Goal: Task Accomplishment & Management: Contribute content

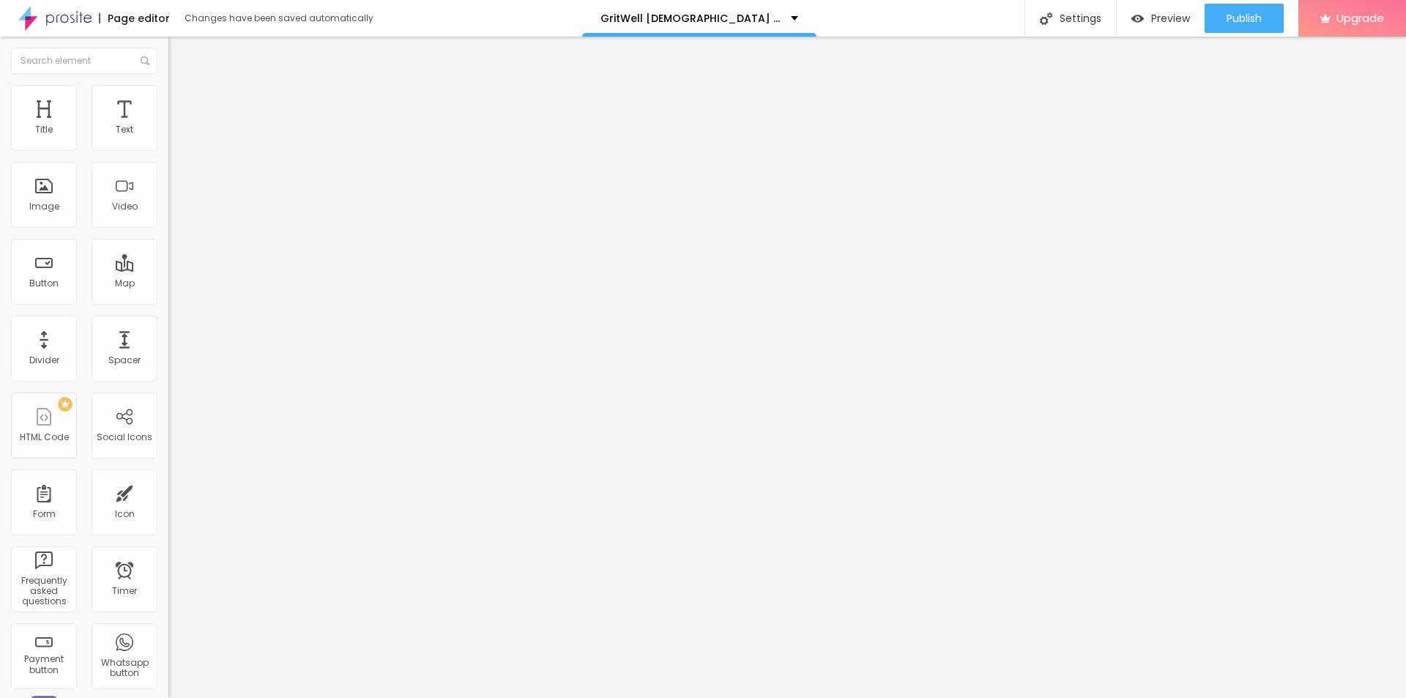
click at [168, 217] on button "button" at bounding box center [178, 208] width 21 height 15
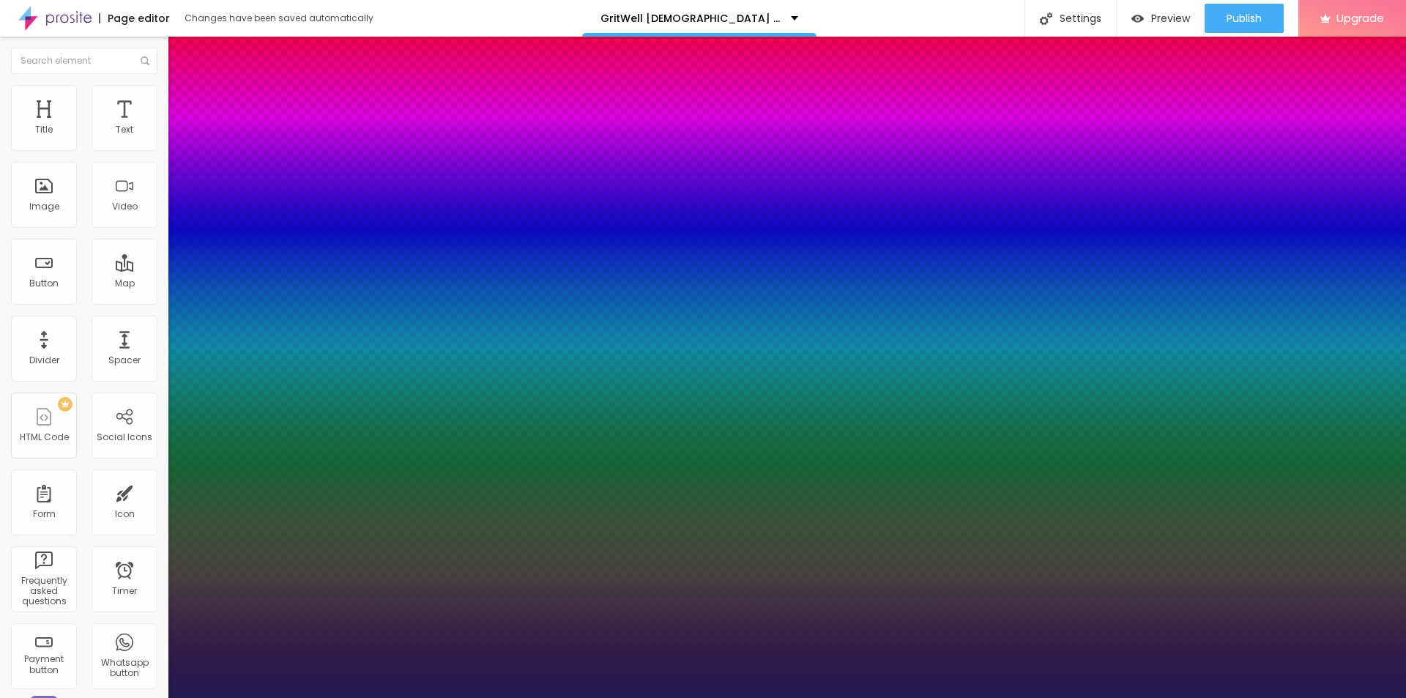
type input "1"
type input "24"
type input "1"
type input "26"
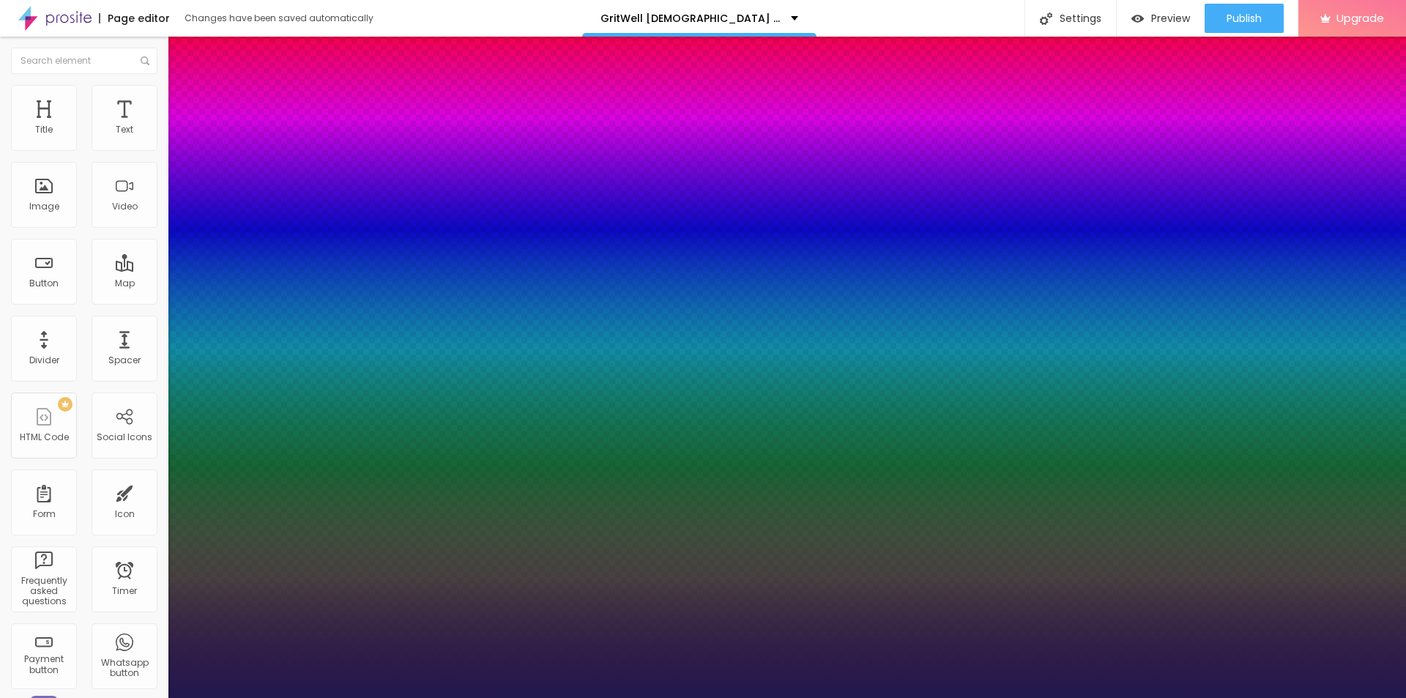
type input "26"
type input "1"
type input "27"
type input "1"
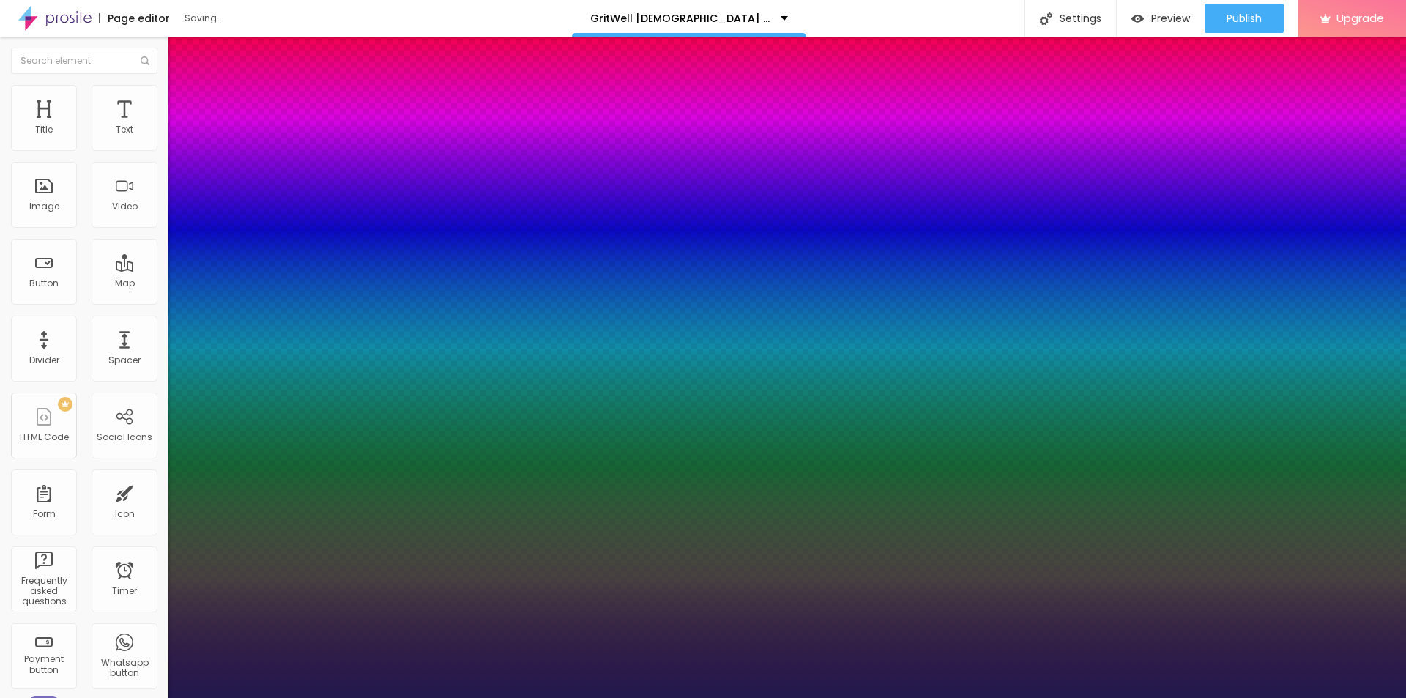
type input "29"
type input "1"
type input "31"
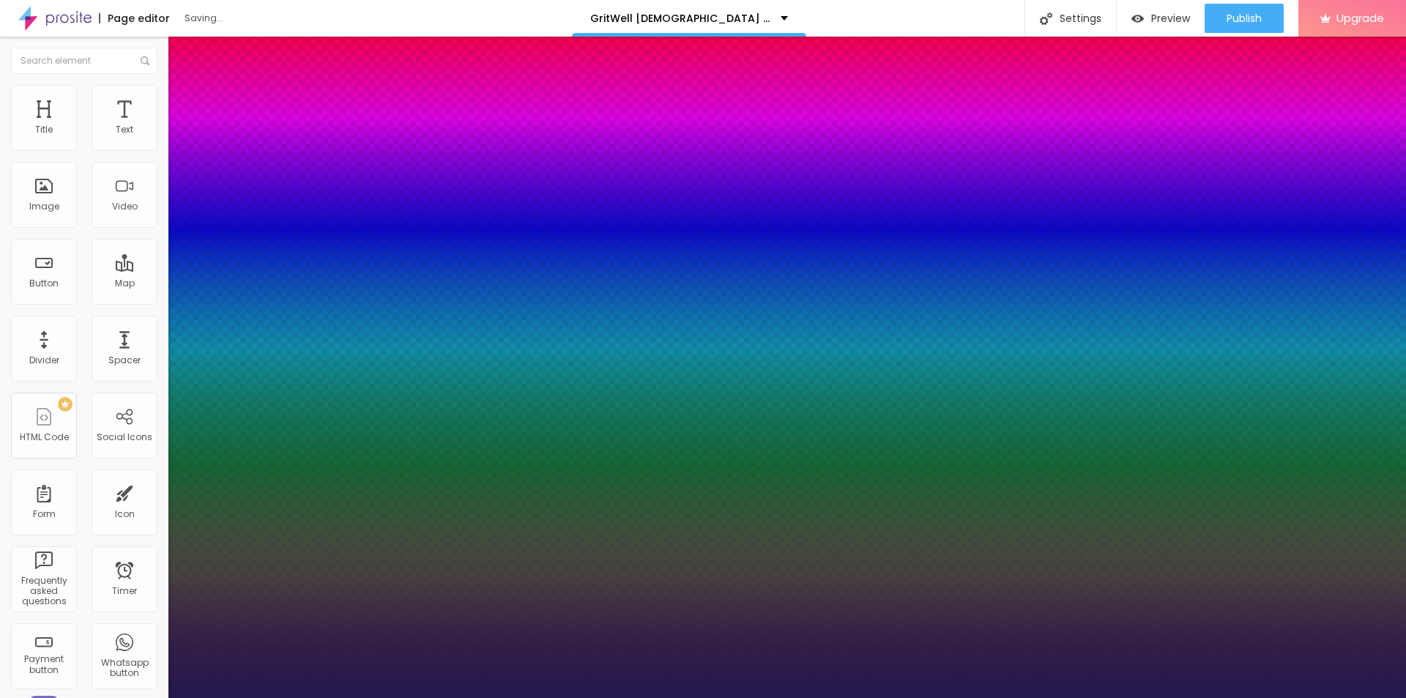
type input "1"
type input "33"
type input "1"
type input "34"
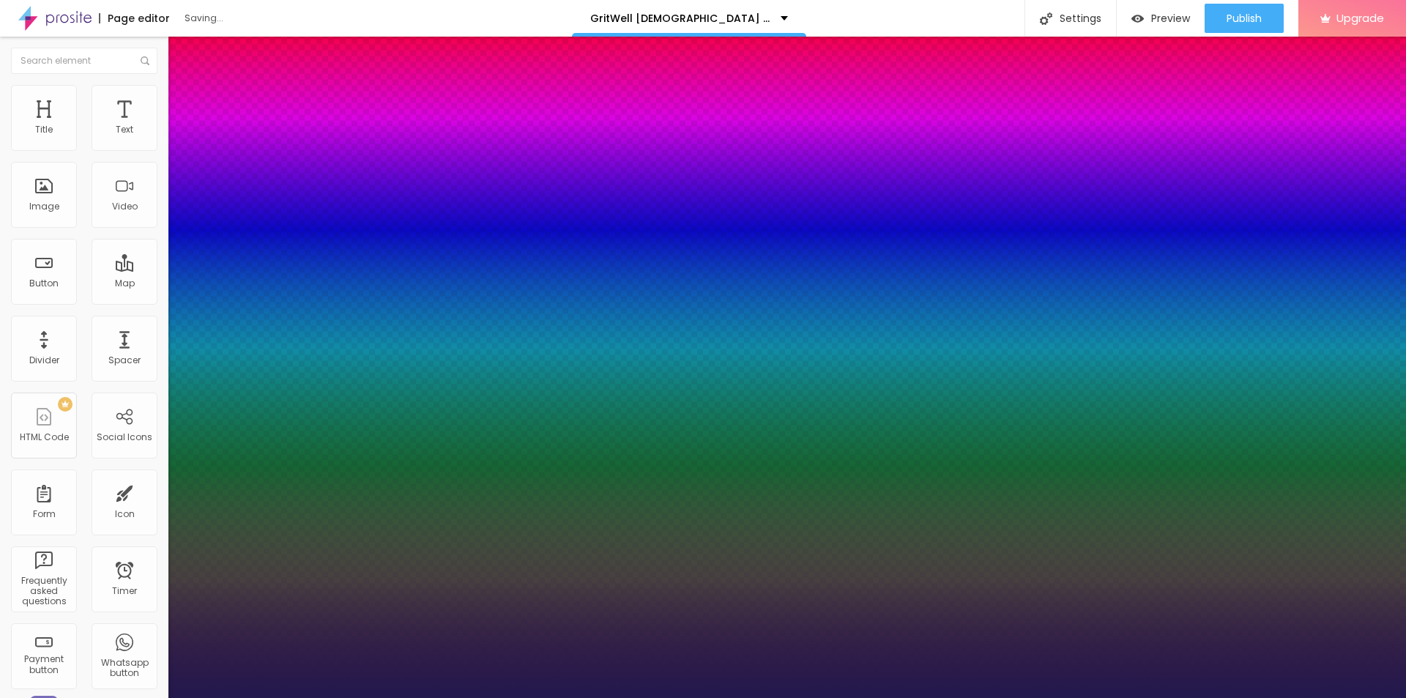
type input "34"
type input "1"
type input "37"
type input "1"
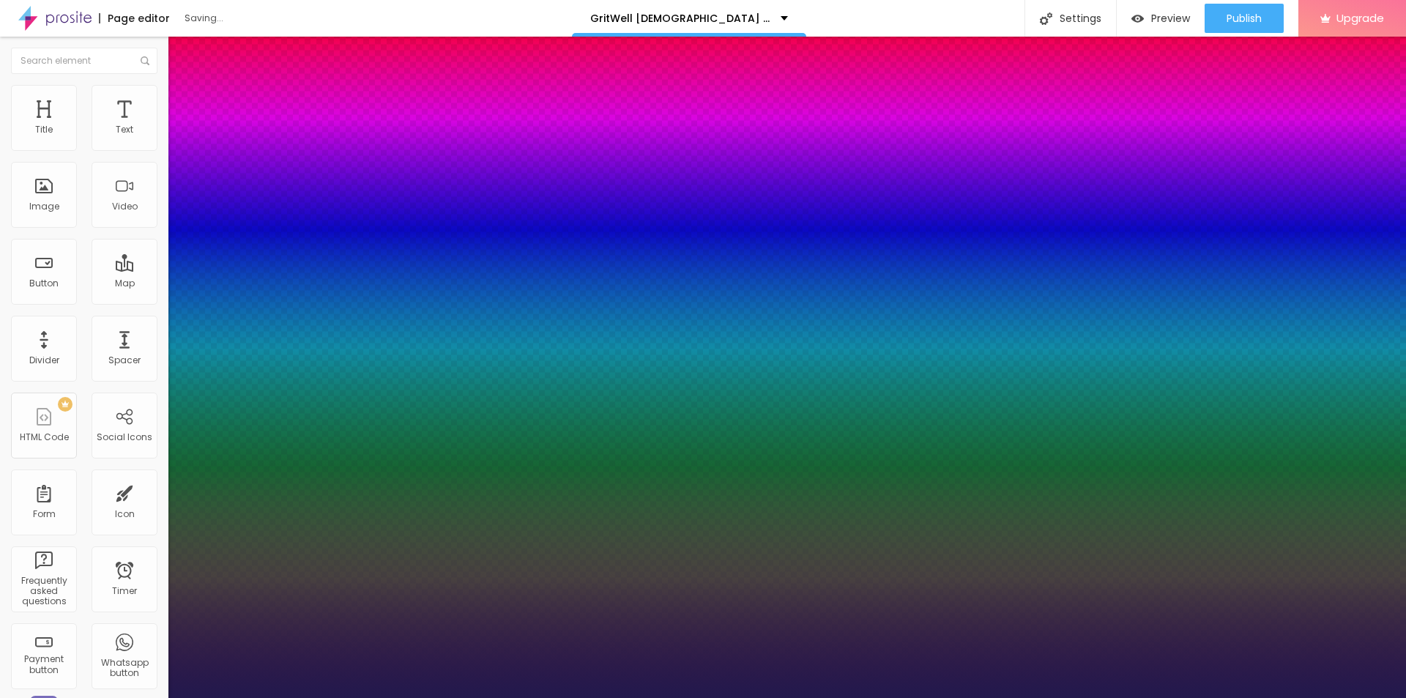
type input "38"
type input "1"
type input "39"
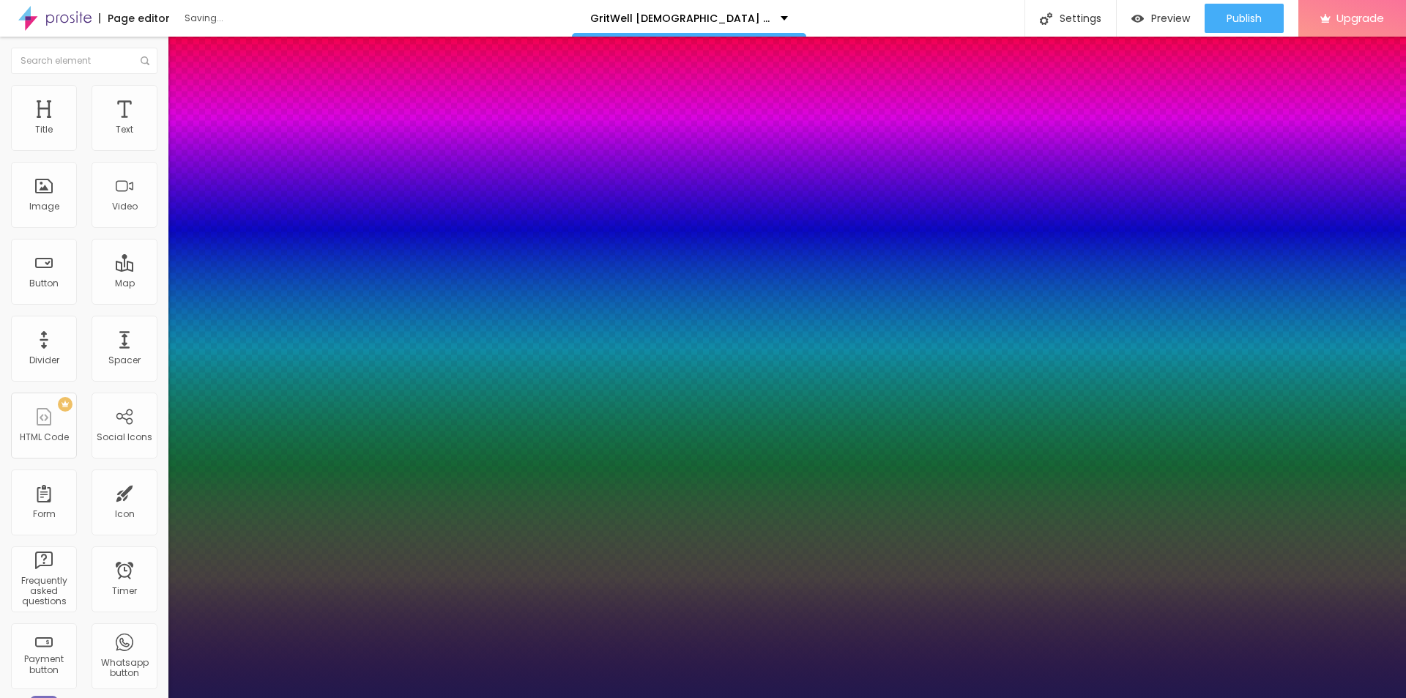
type input "1"
type input "40"
type input "1"
type input "41"
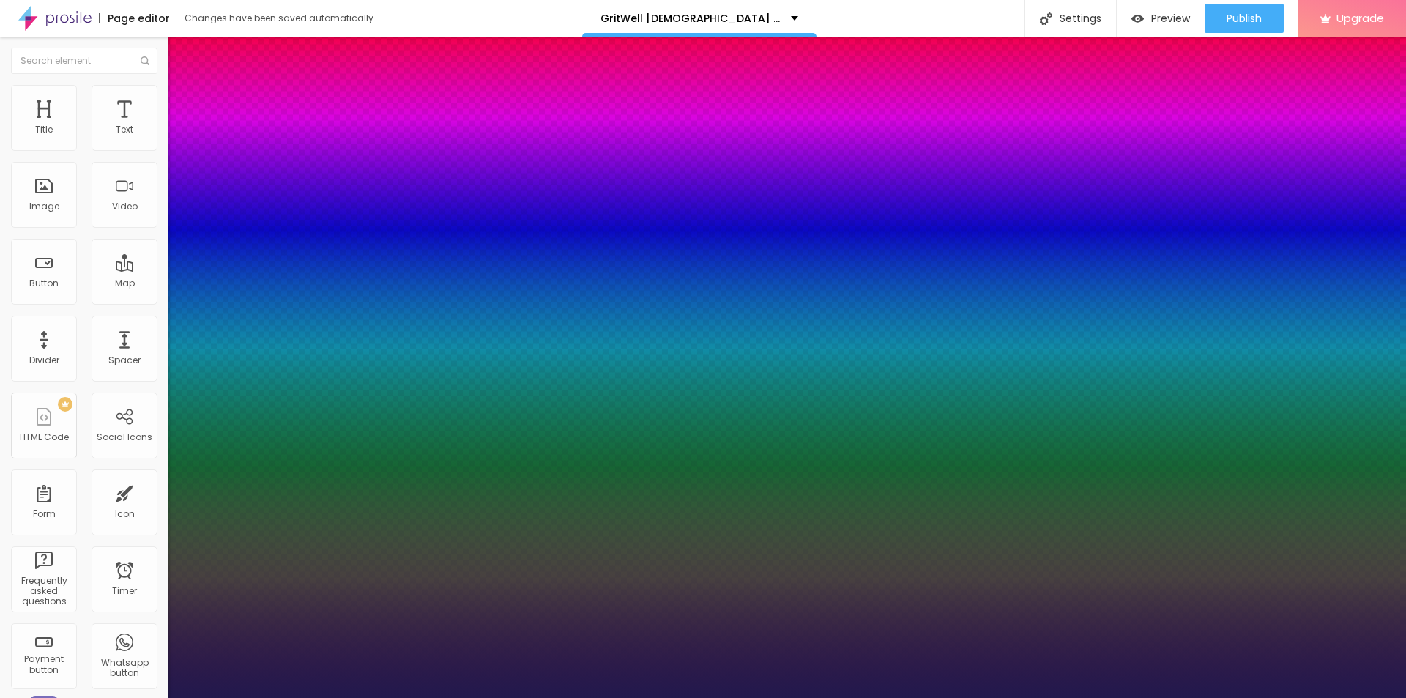
type input "41"
type input "1"
drag, startPoint x: 194, startPoint y: 415, endPoint x: 226, endPoint y: 415, distance: 32.2
type input "41"
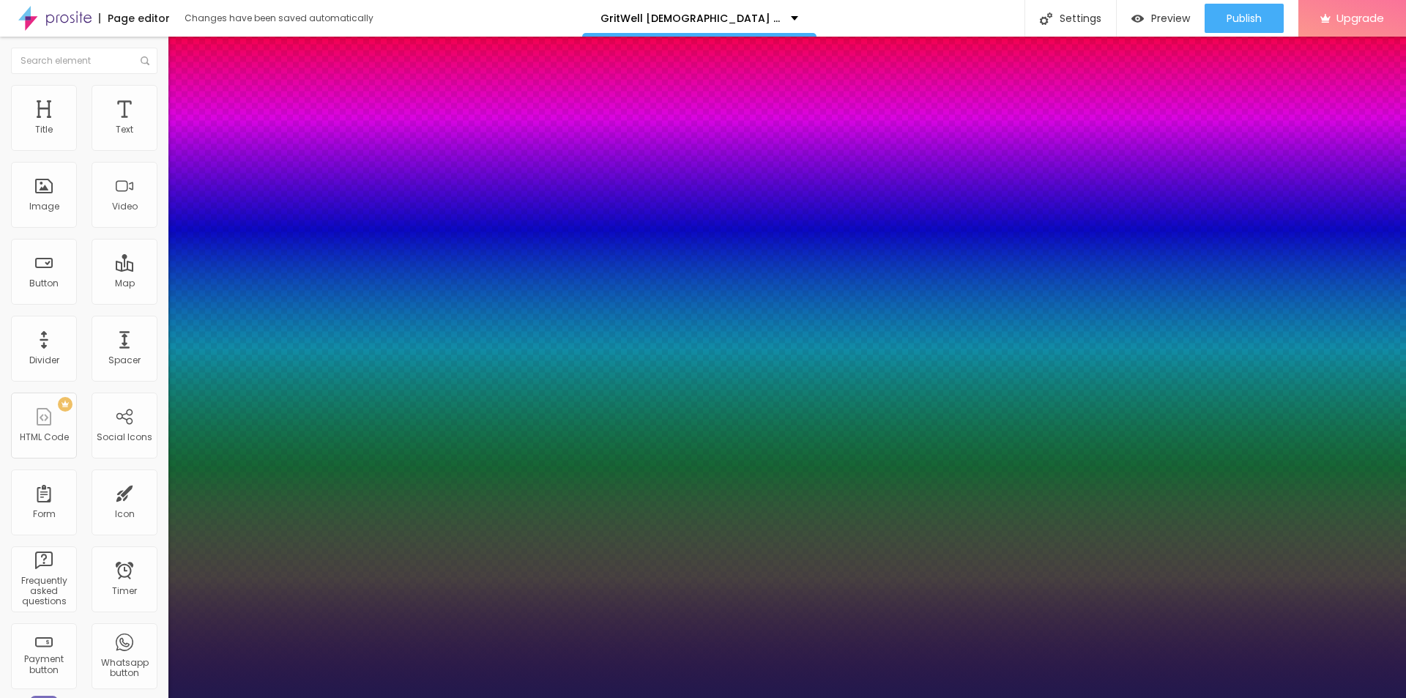
click at [603, 697] on div at bounding box center [703, 698] width 1406 height 0
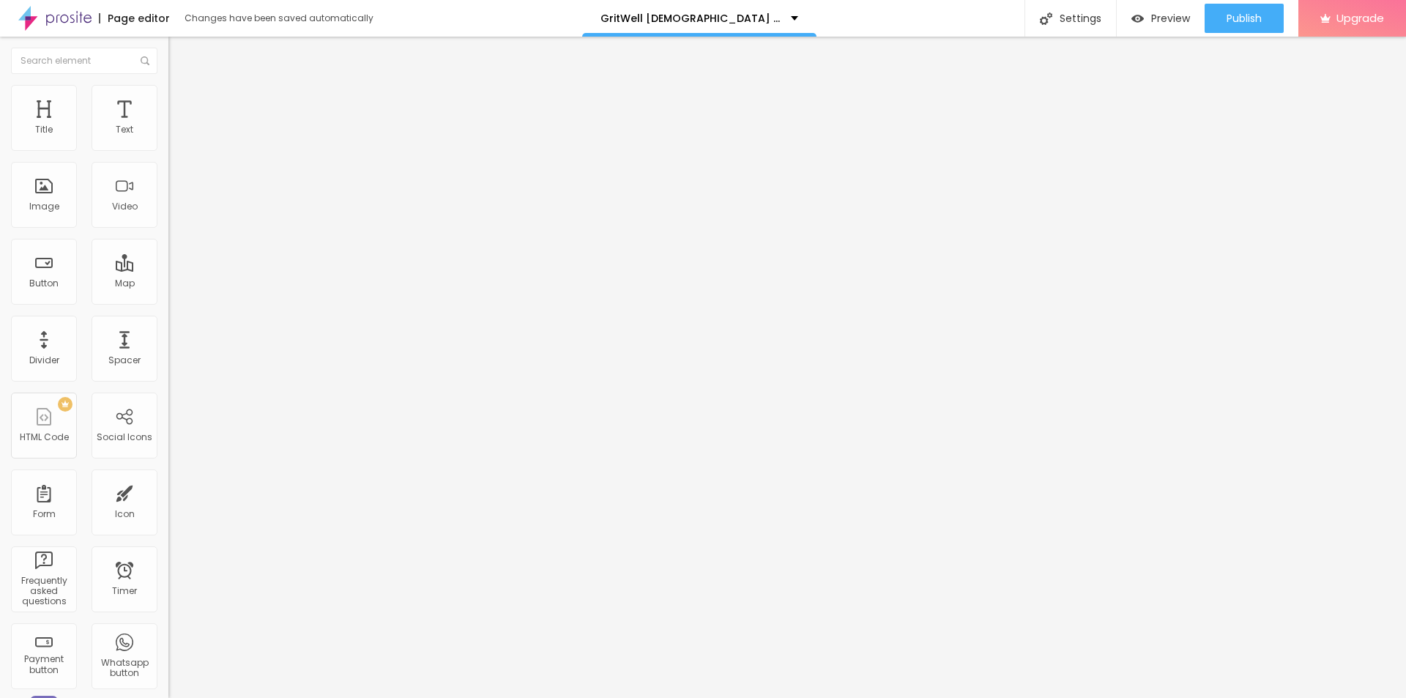
click at [168, 126] on span "Add image" at bounding box center [198, 120] width 60 height 12
click at [168, 148] on input "text" at bounding box center [256, 140] width 176 height 15
paste input "GritWell [DEMOGRAPHIC_DATA] Performance"
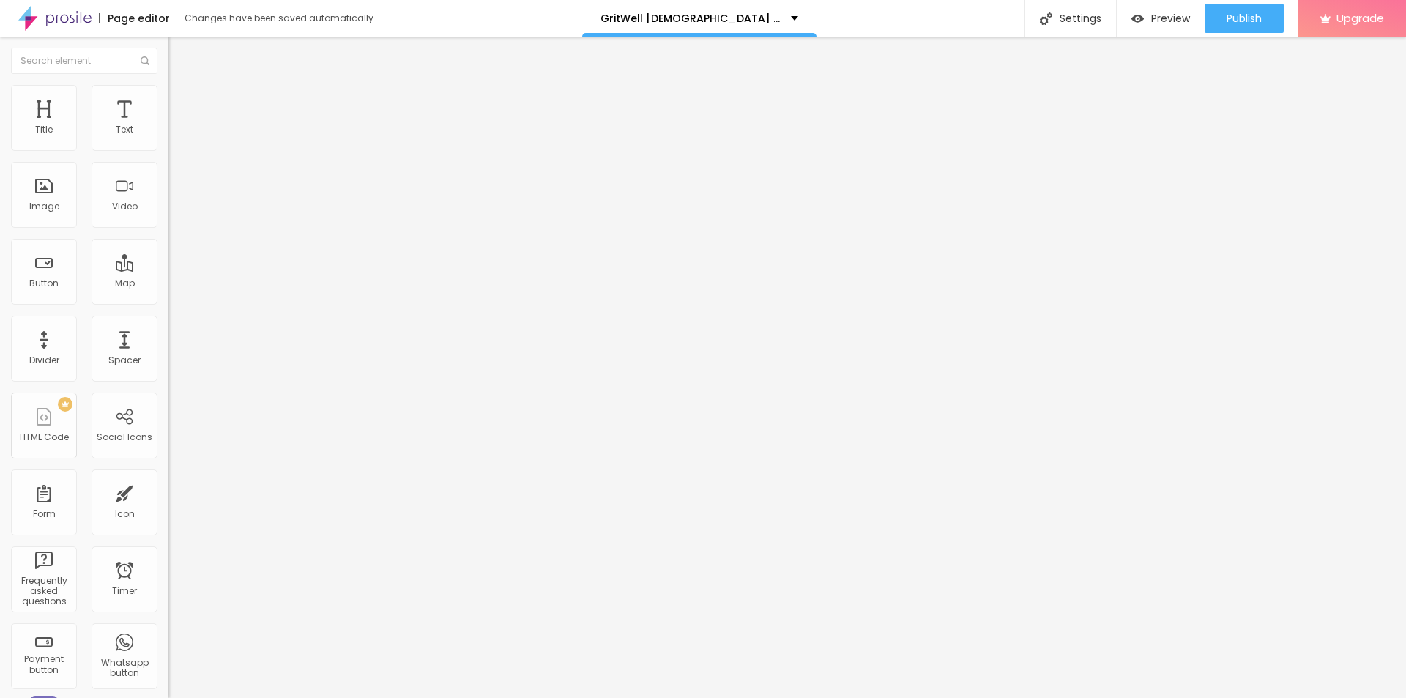
type input "GritWell [DEMOGRAPHIC_DATA] Performance"
click at [168, 300] on input "https://" at bounding box center [256, 293] width 176 height 15
paste input "[DOMAIN_NAME][URL][DEMOGRAPHIC_DATA]"
type input "[URL][DOMAIN_NAME][DEMOGRAPHIC_DATA]"
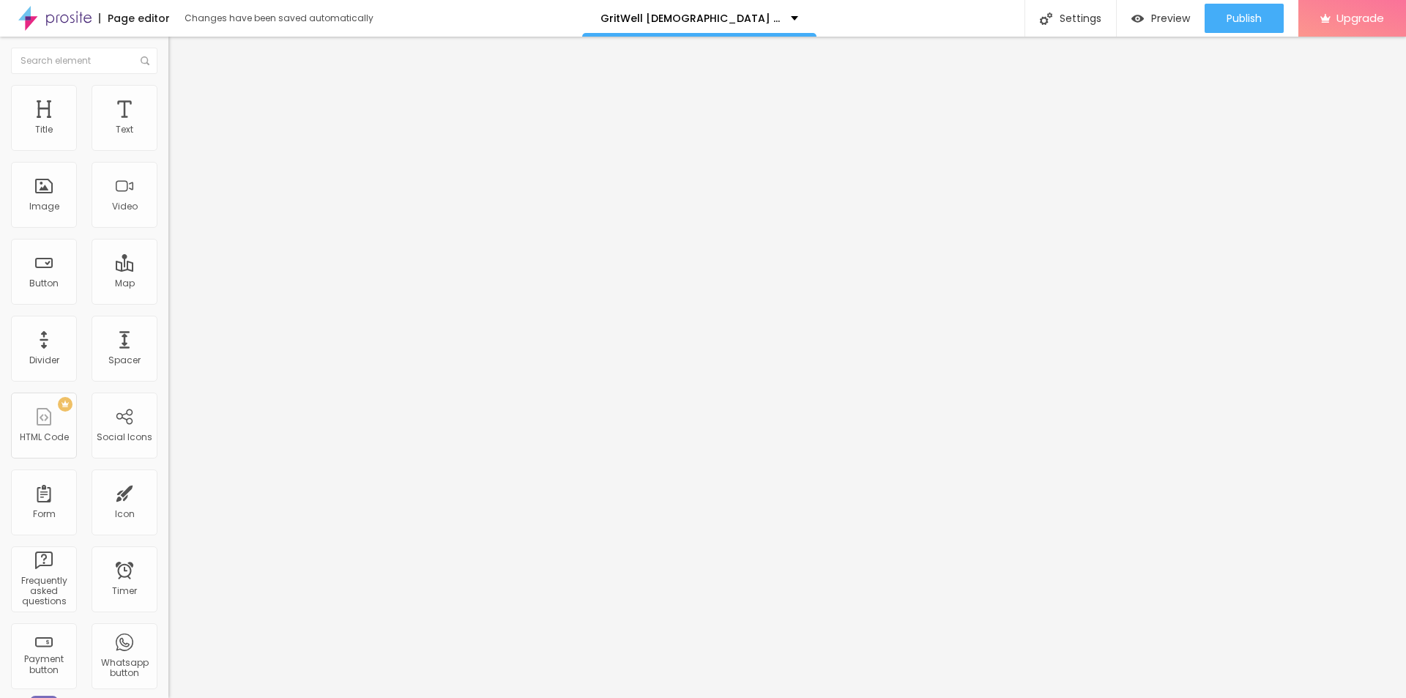
scroll to position [0, 0]
click at [182, 99] on span "Style" at bounding box center [192, 95] width 21 height 12
type input "95"
type input "85"
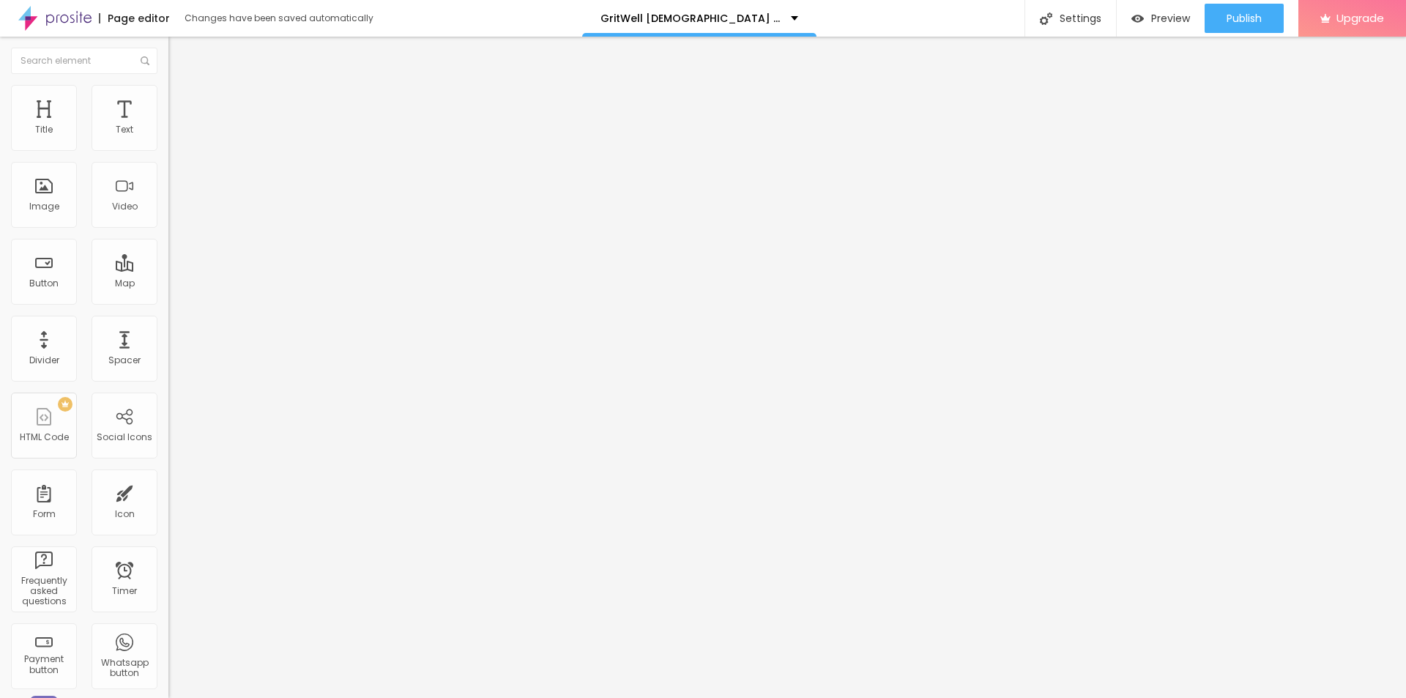
type input "85"
type input "80"
type input "75"
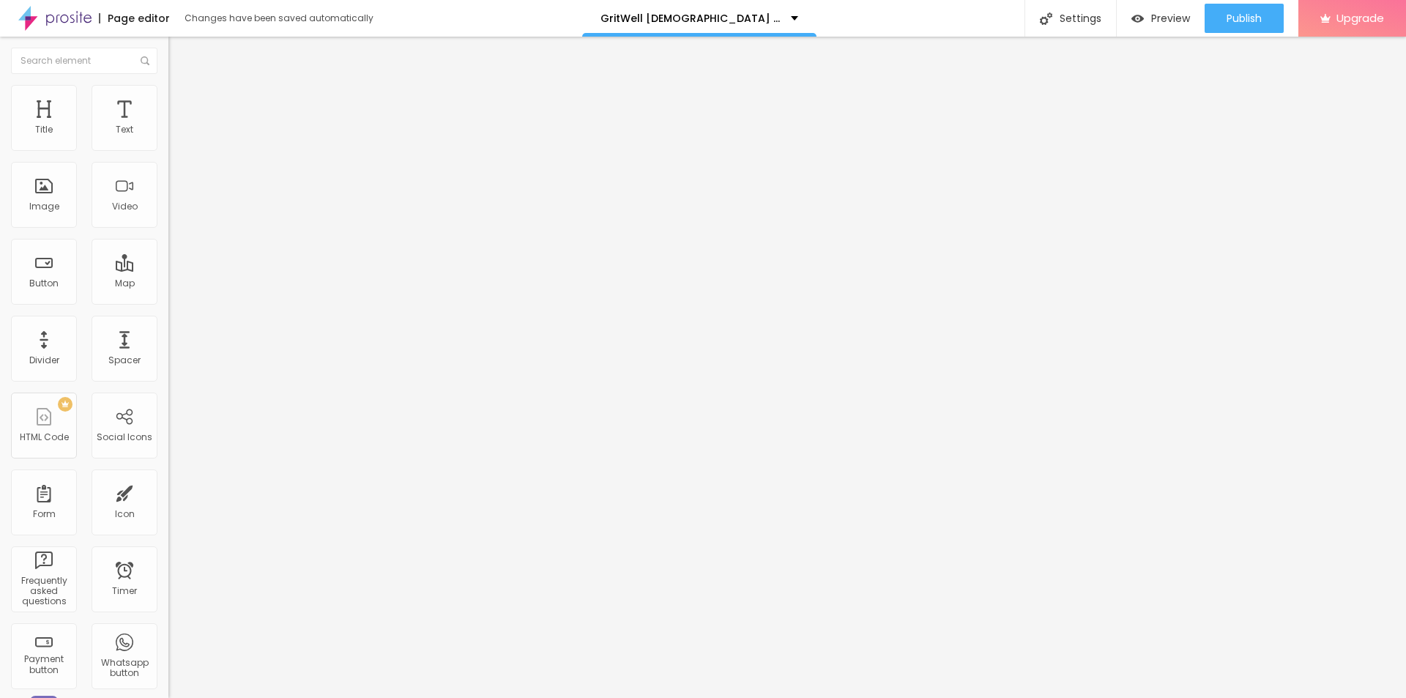
type input "70"
type input "65"
type input "60"
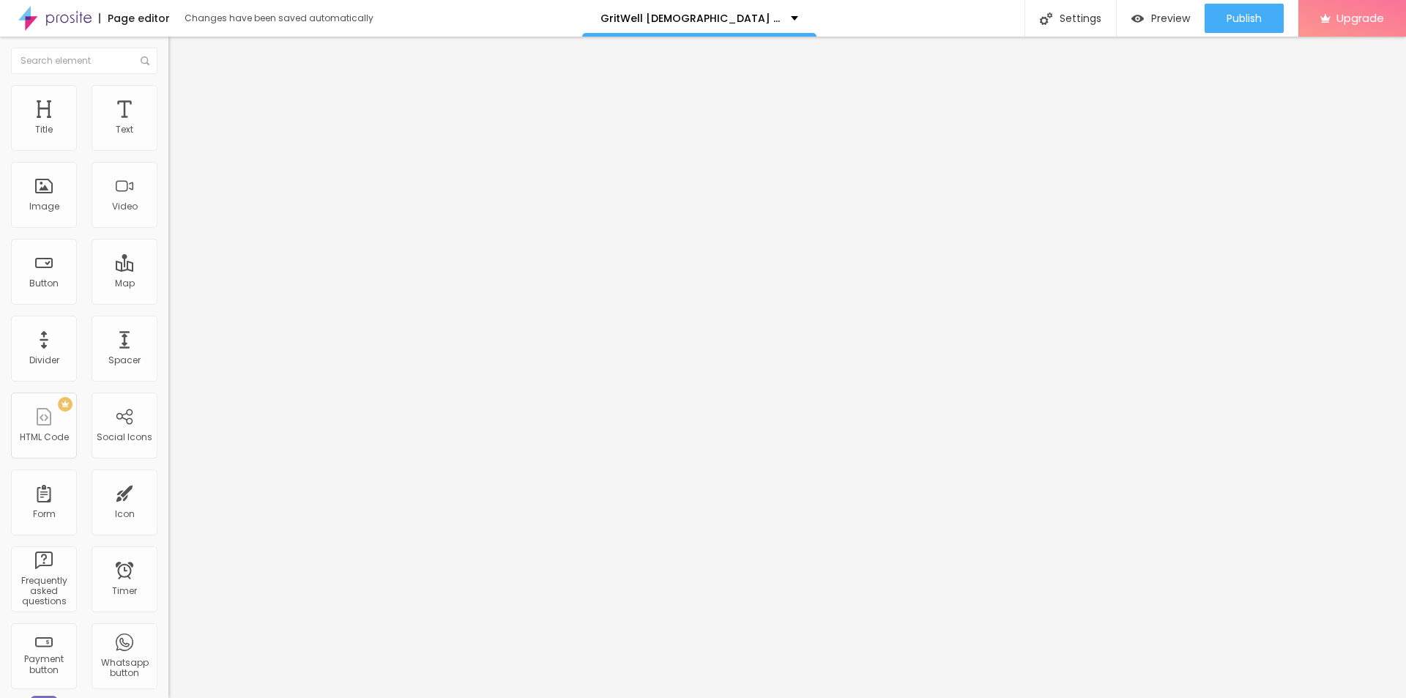
type input "60"
type input "55"
type input "50"
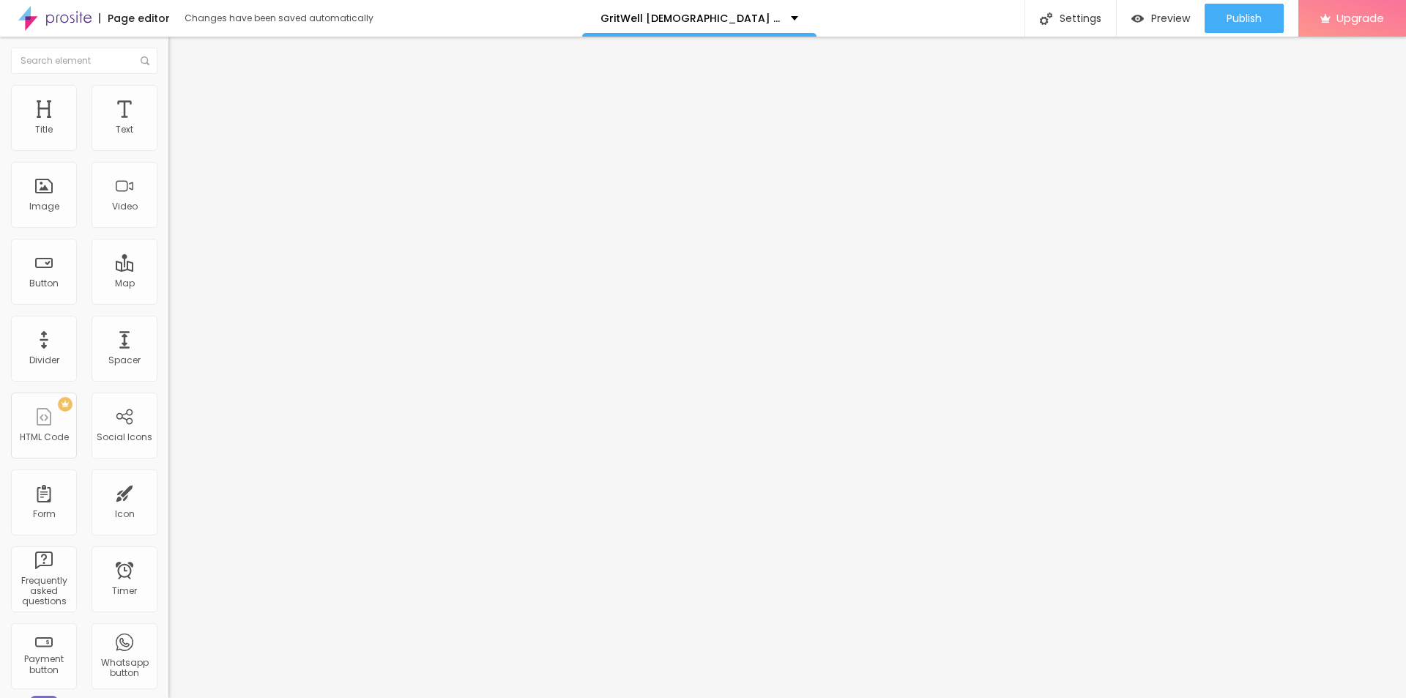
type input "45"
type input "40"
type input "35"
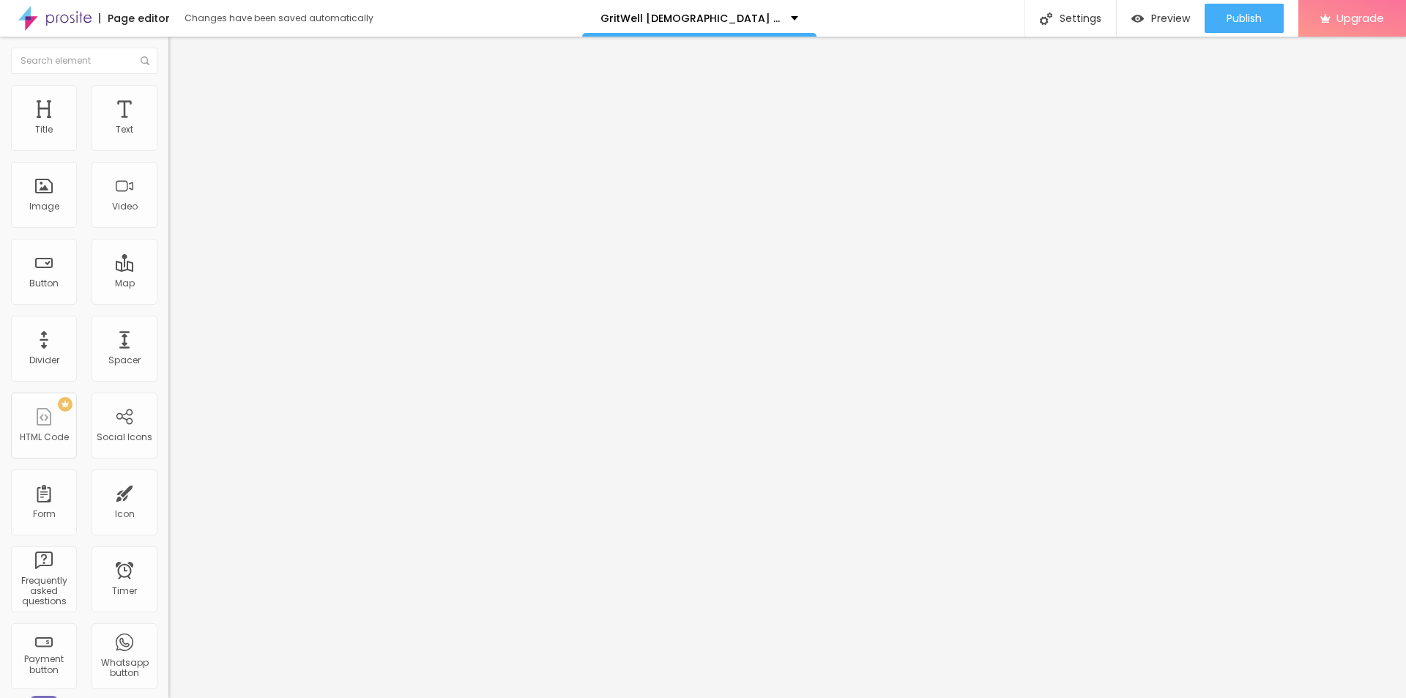
type input "35"
type input "30"
type input "25"
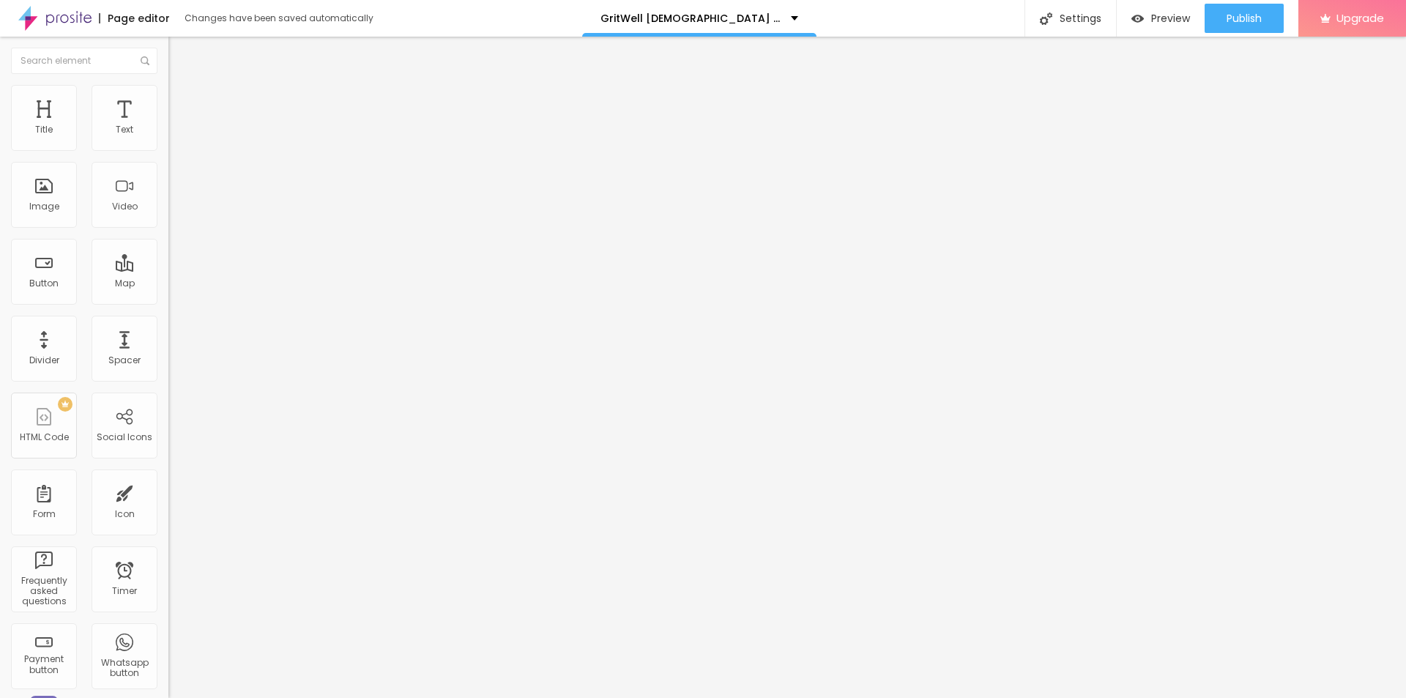
type input "20"
type input "15"
type input "10"
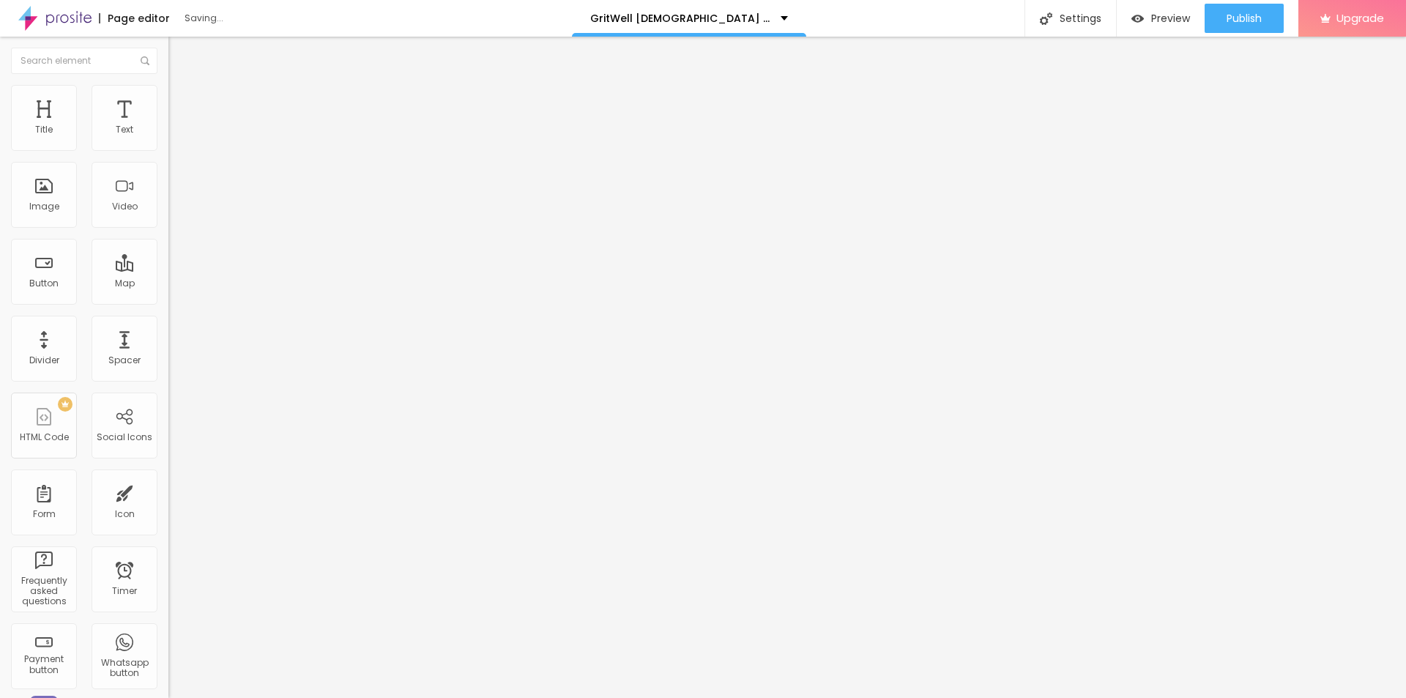
type input "10"
type input "15"
type input "20"
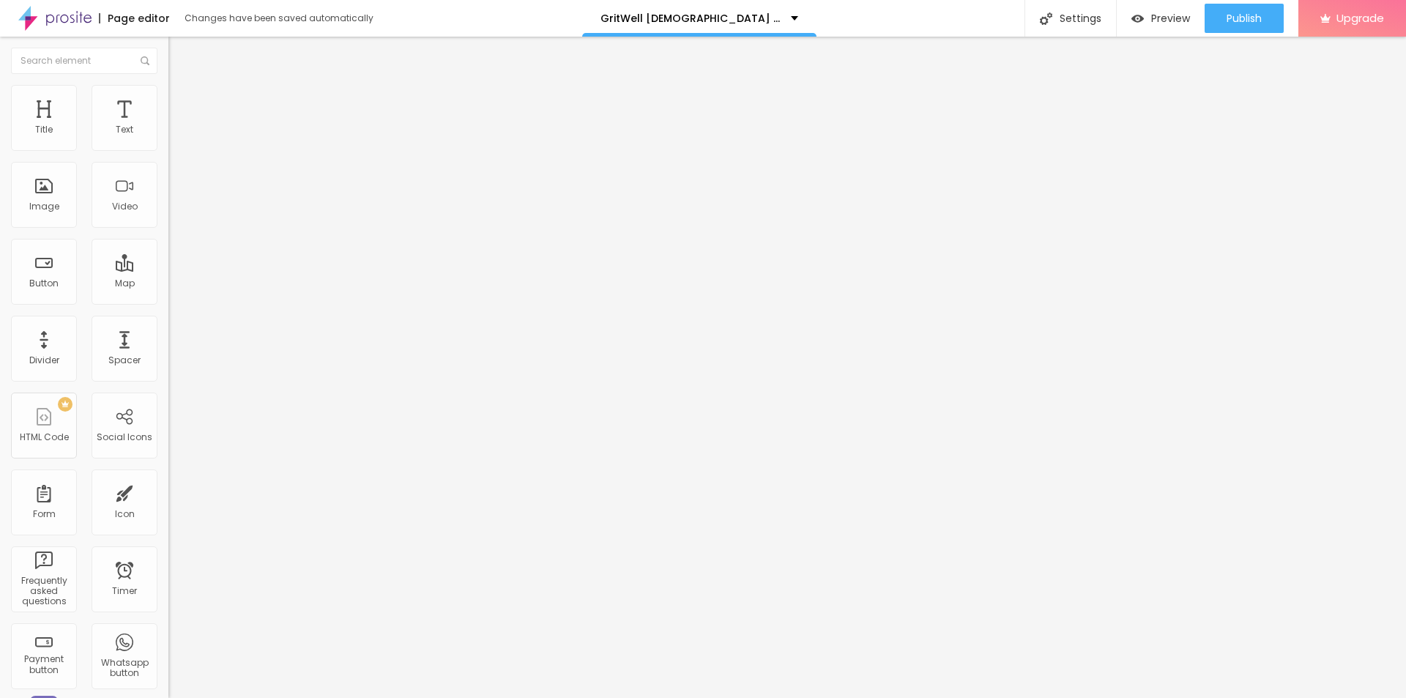
type input "25"
type input "20"
drag, startPoint x: 152, startPoint y: 162, endPoint x: 34, endPoint y: 157, distance: 118.0
type input "20"
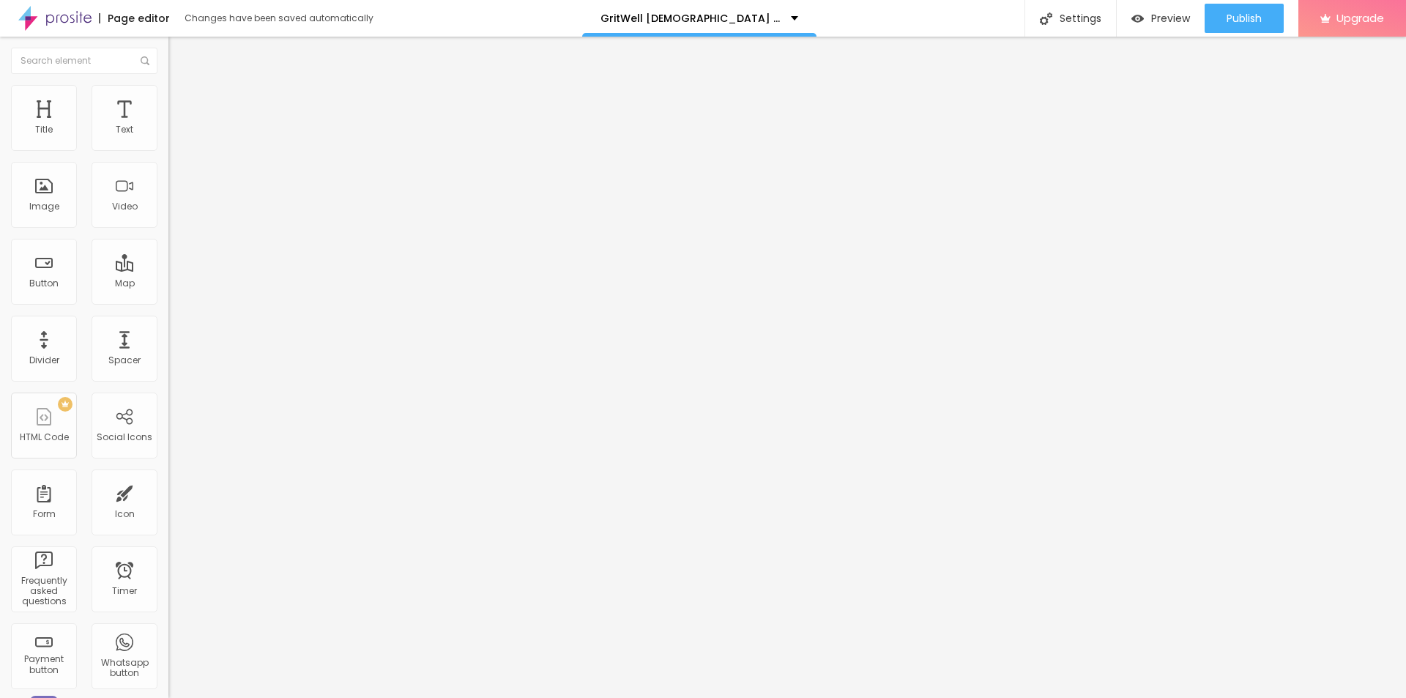
click at [168, 150] on input "range" at bounding box center [215, 144] width 94 height 12
click at [174, 212] on icon "button" at bounding box center [178, 208] width 9 height 9
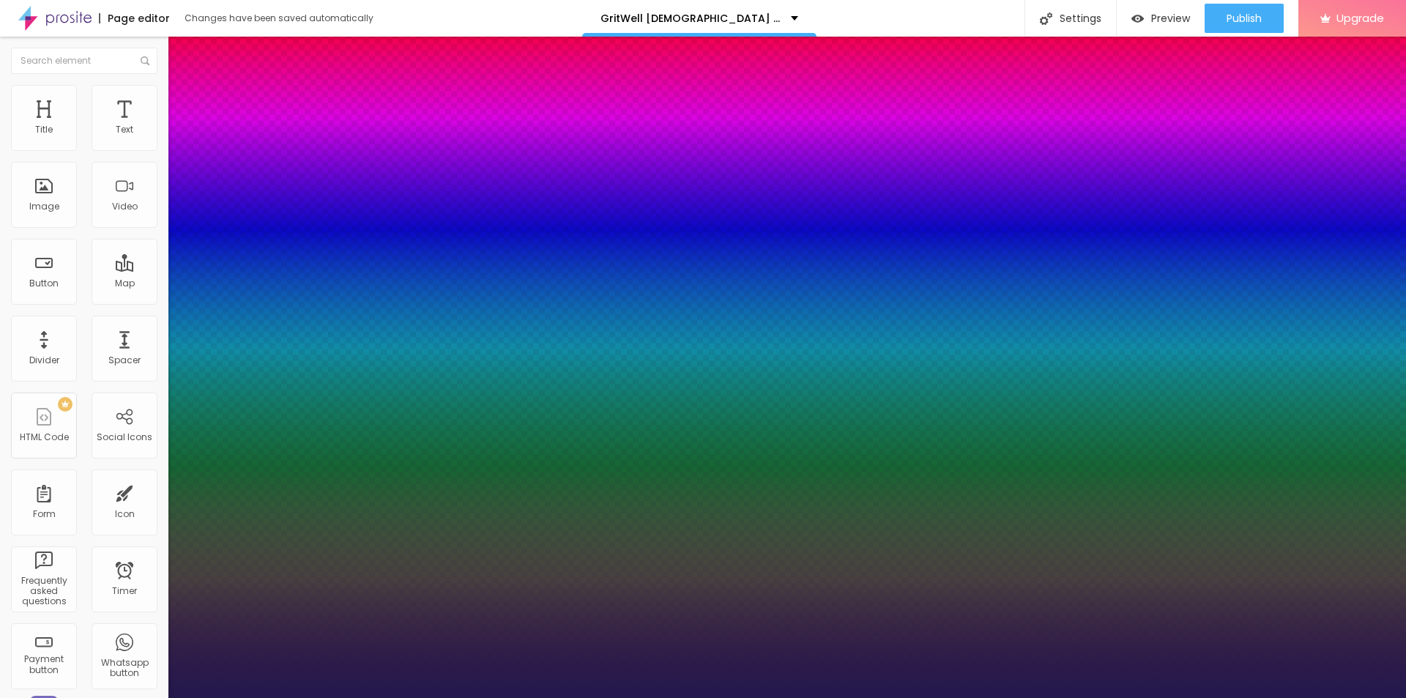
type input "1"
type input "18"
type input "1"
type input "20"
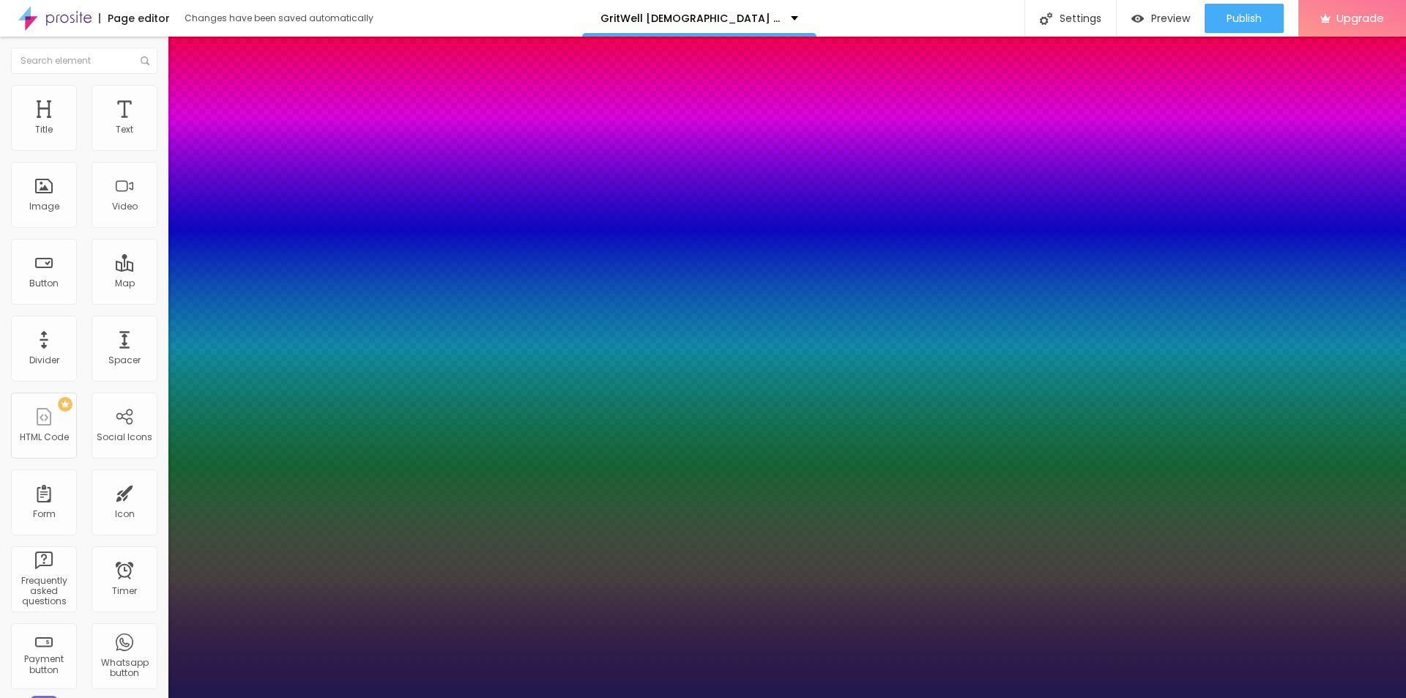
type input "20"
type input "1"
type input "28"
type input "1"
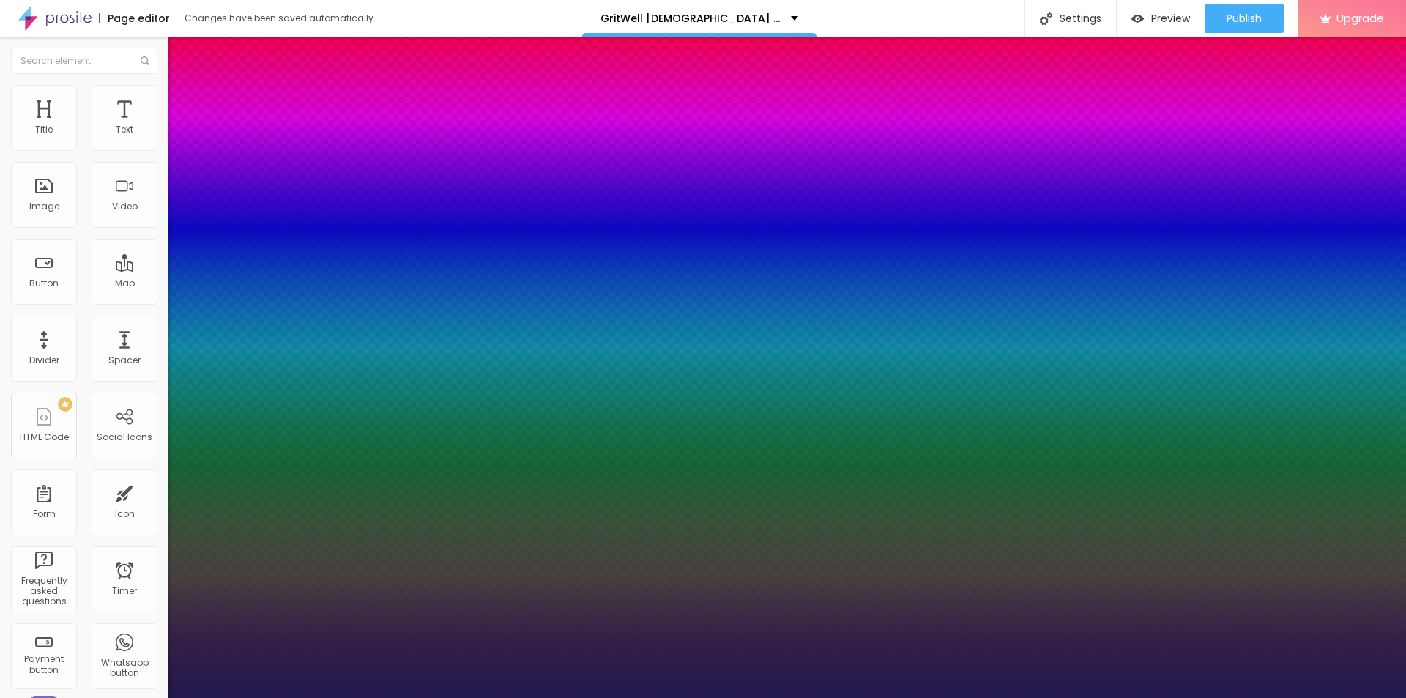
type input "29"
type input "1"
type input "28"
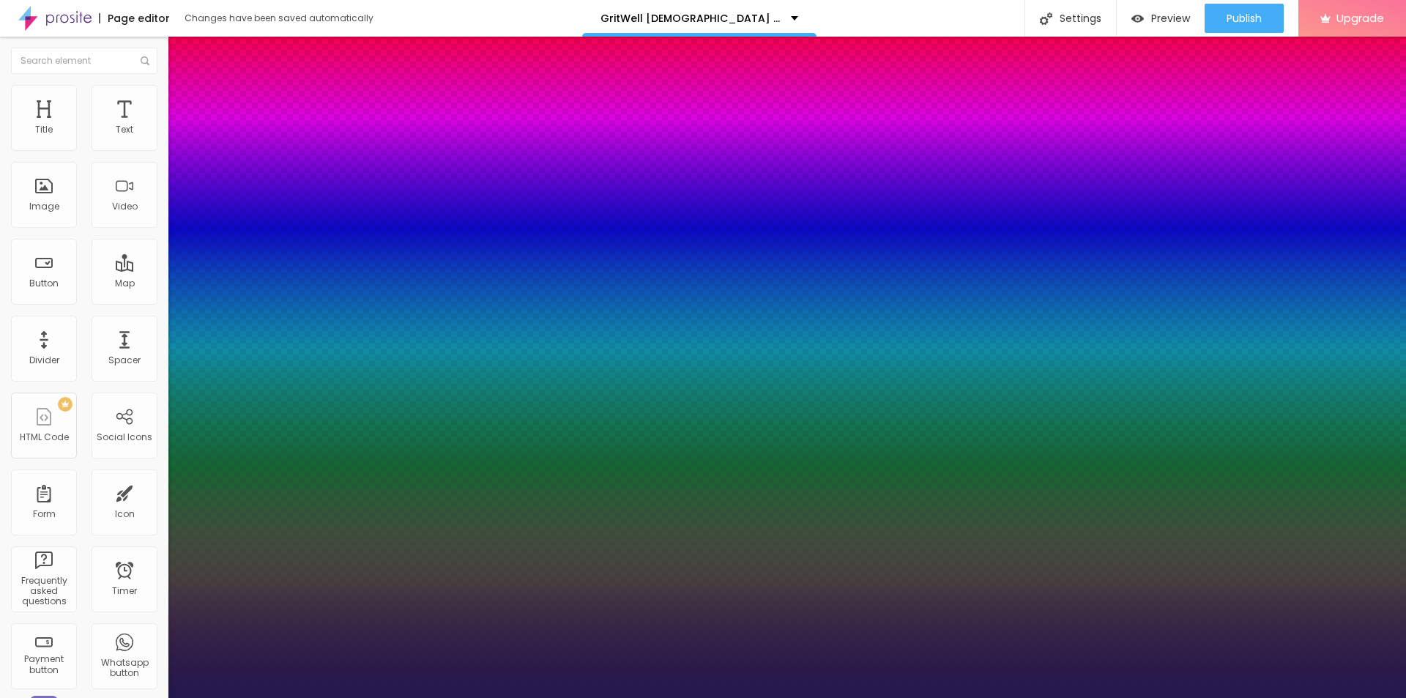
type input "1"
type input "27"
type input "1"
type input "26"
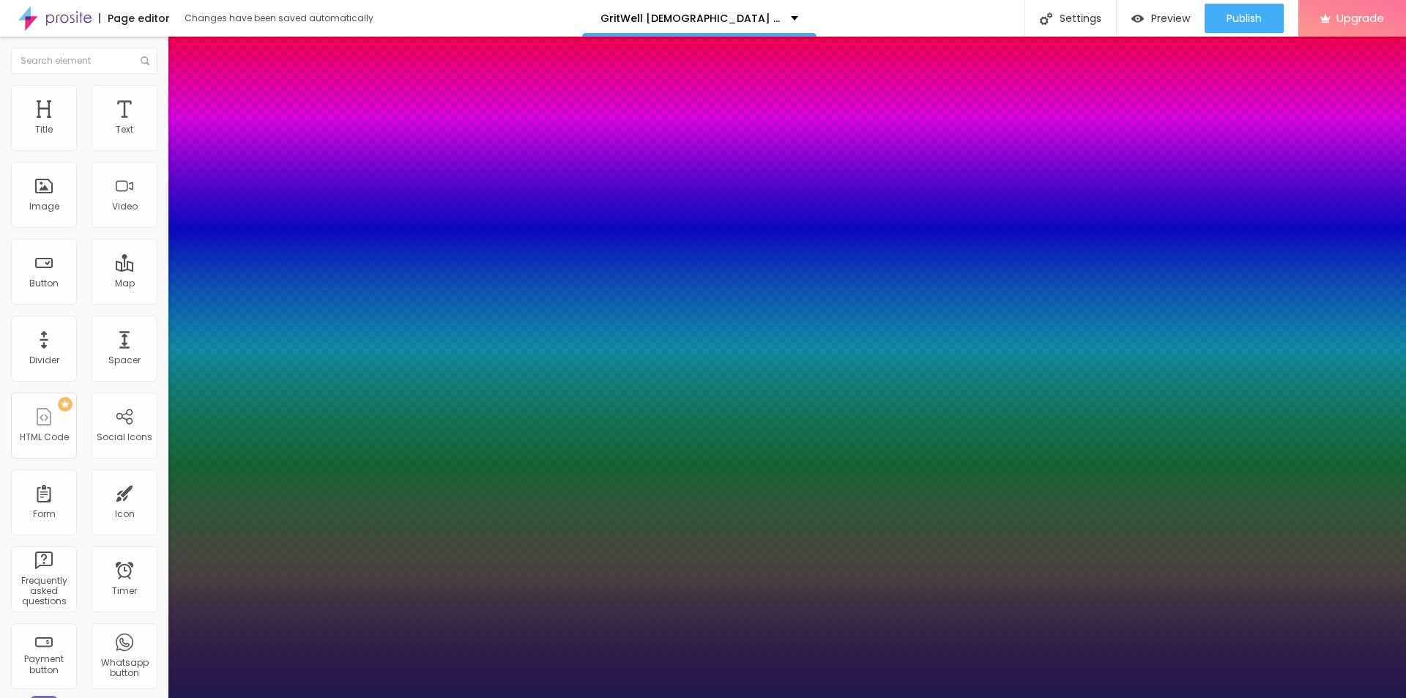
type input "26"
type input "1"
drag, startPoint x: 198, startPoint y: 411, endPoint x: 209, endPoint y: 409, distance: 10.4
type input "26"
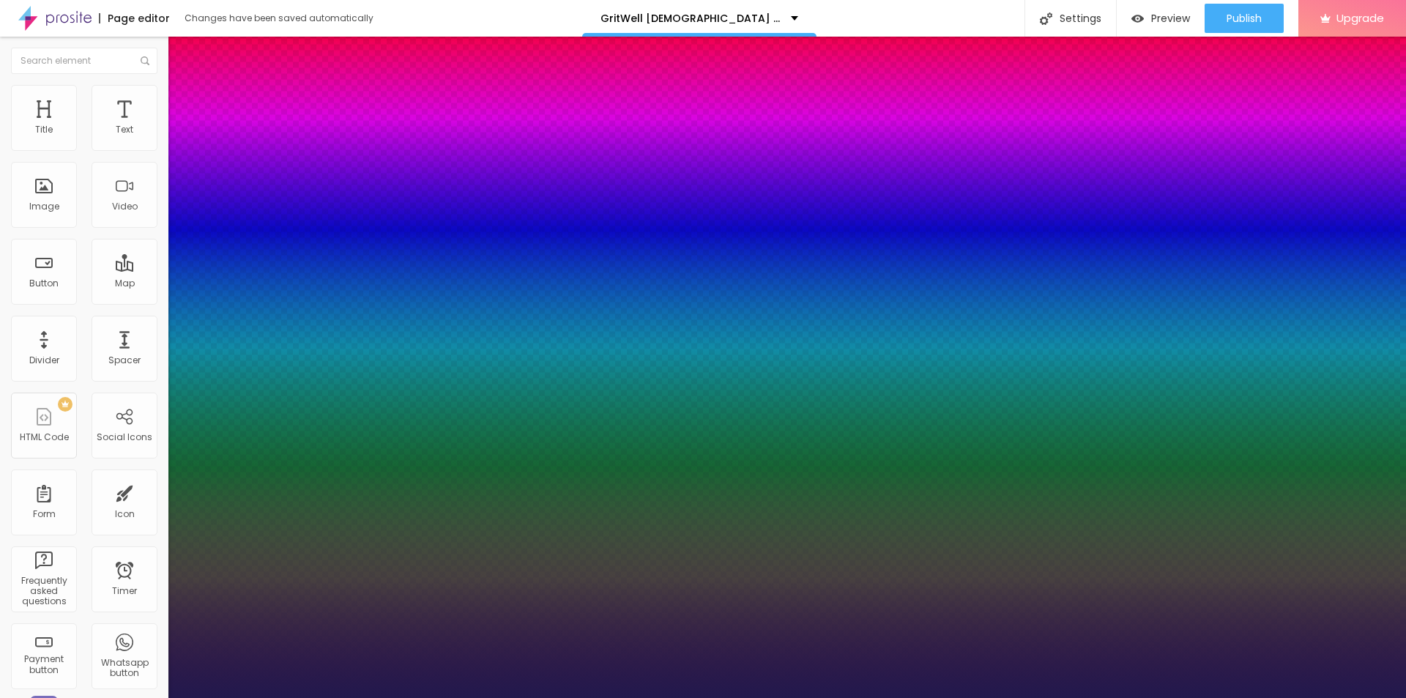
click at [458, 697] on div at bounding box center [703, 698] width 1406 height 0
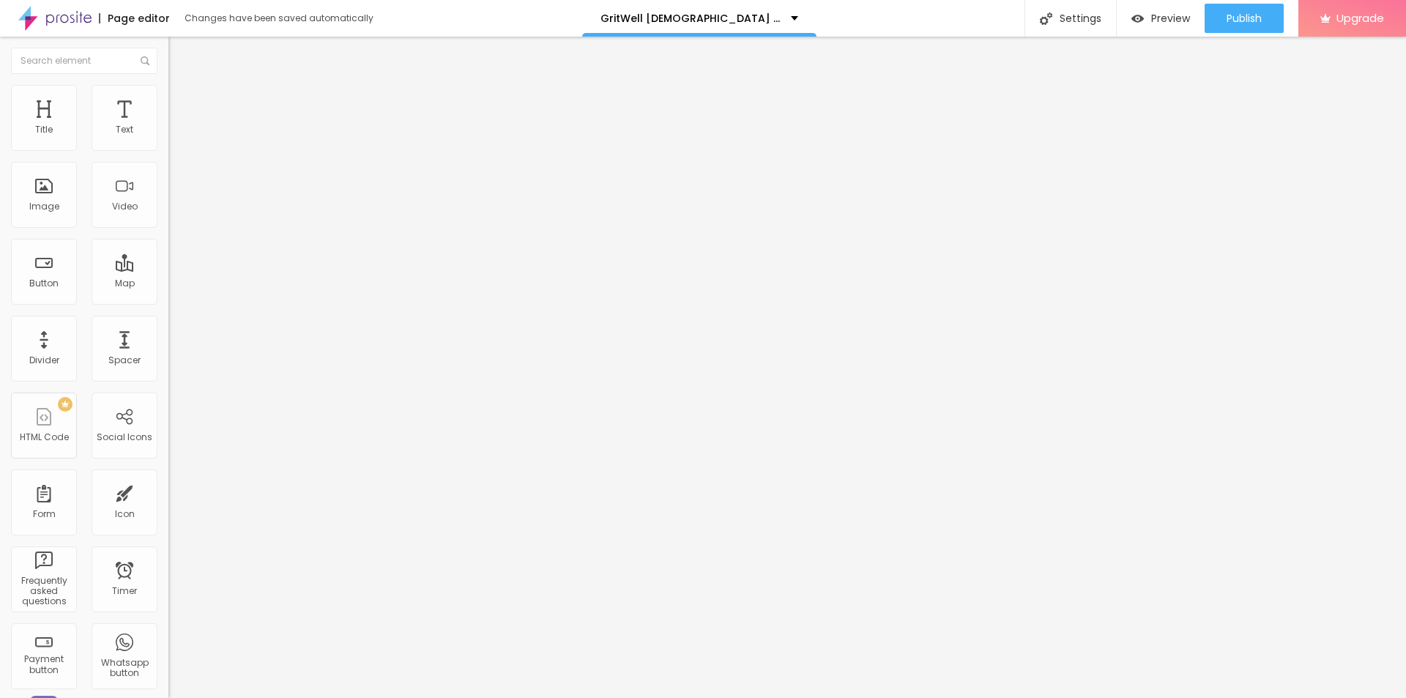
click at [174, 136] on icon "button" at bounding box center [178, 131] width 9 height 9
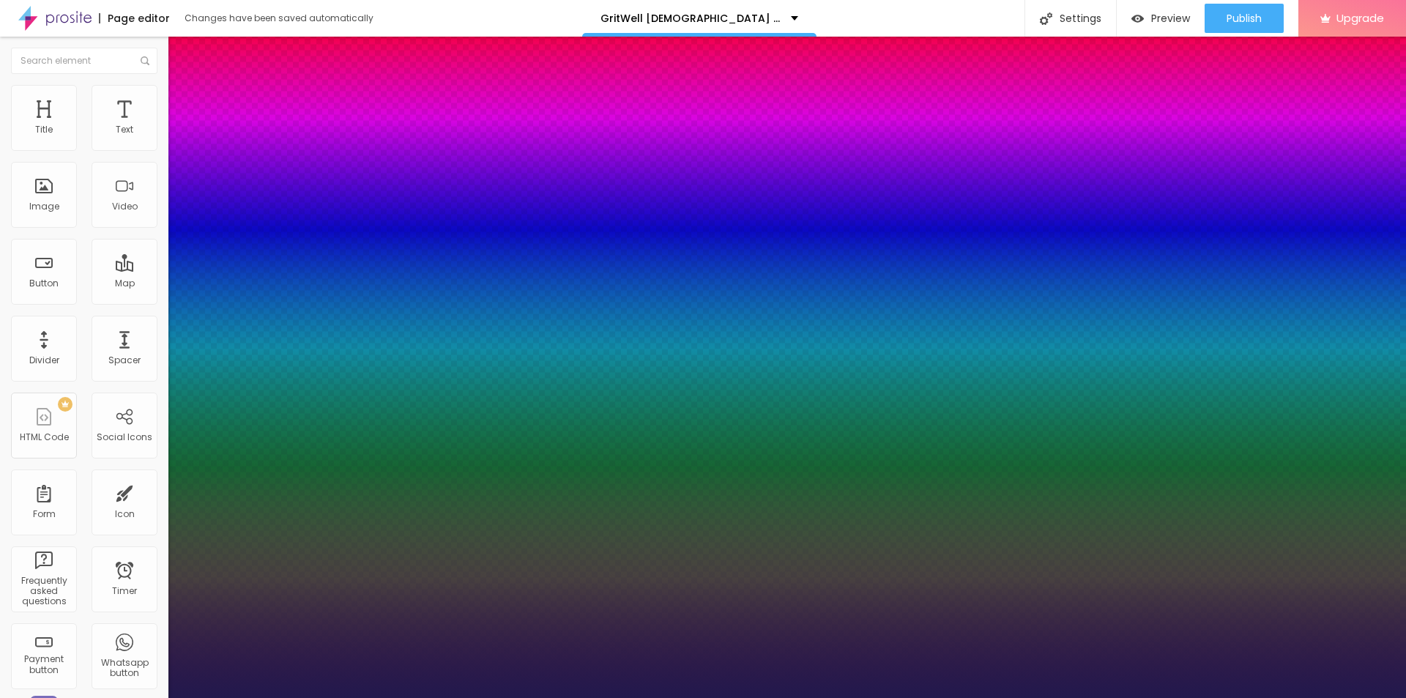
type input "1"
type input "18"
type input "1"
type input "19"
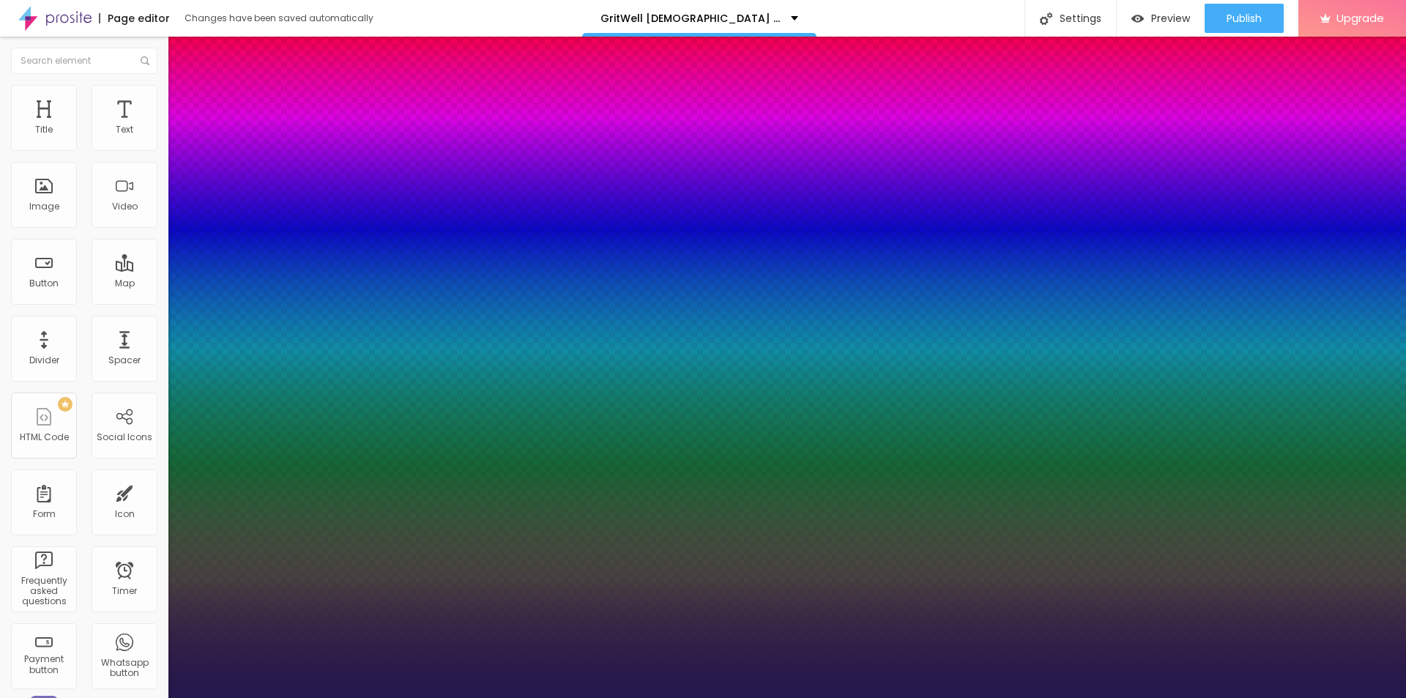
type input "19"
type input "1"
type input "20"
type input "1"
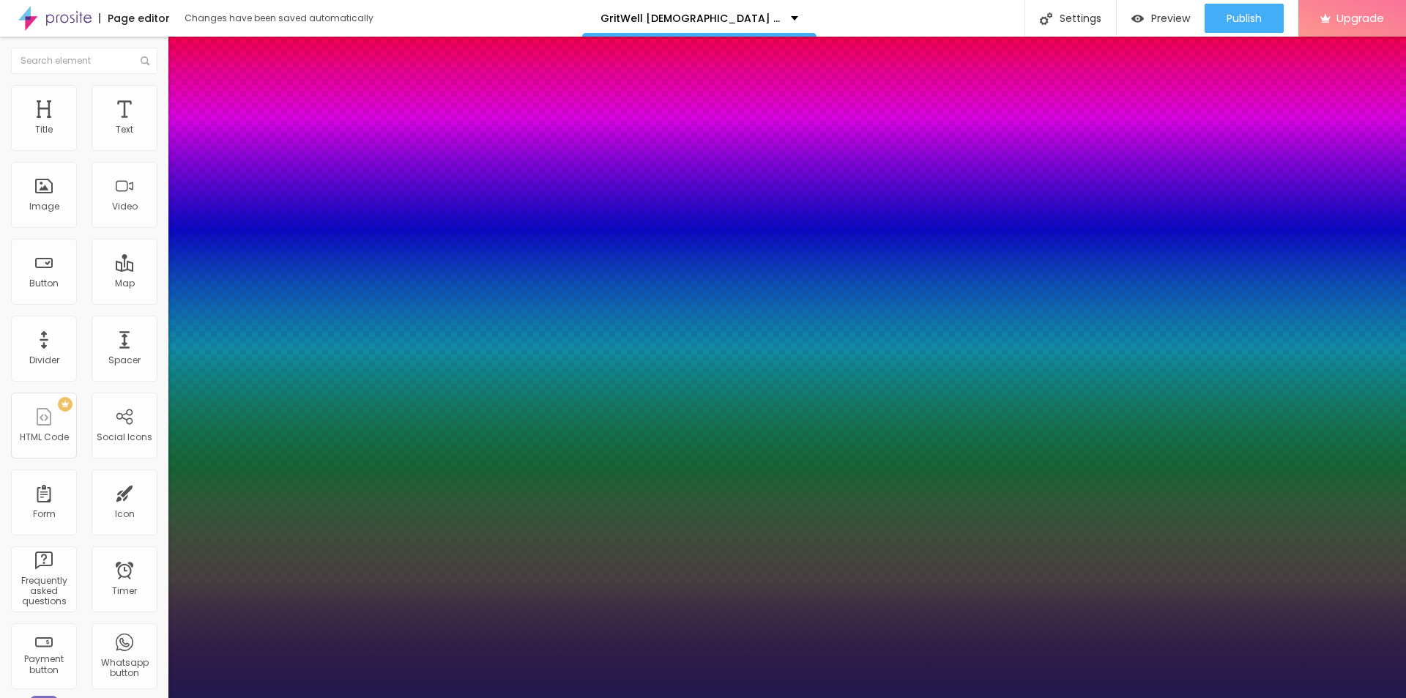
type input "20"
click at [578, 697] on div at bounding box center [703, 698] width 1406 height 0
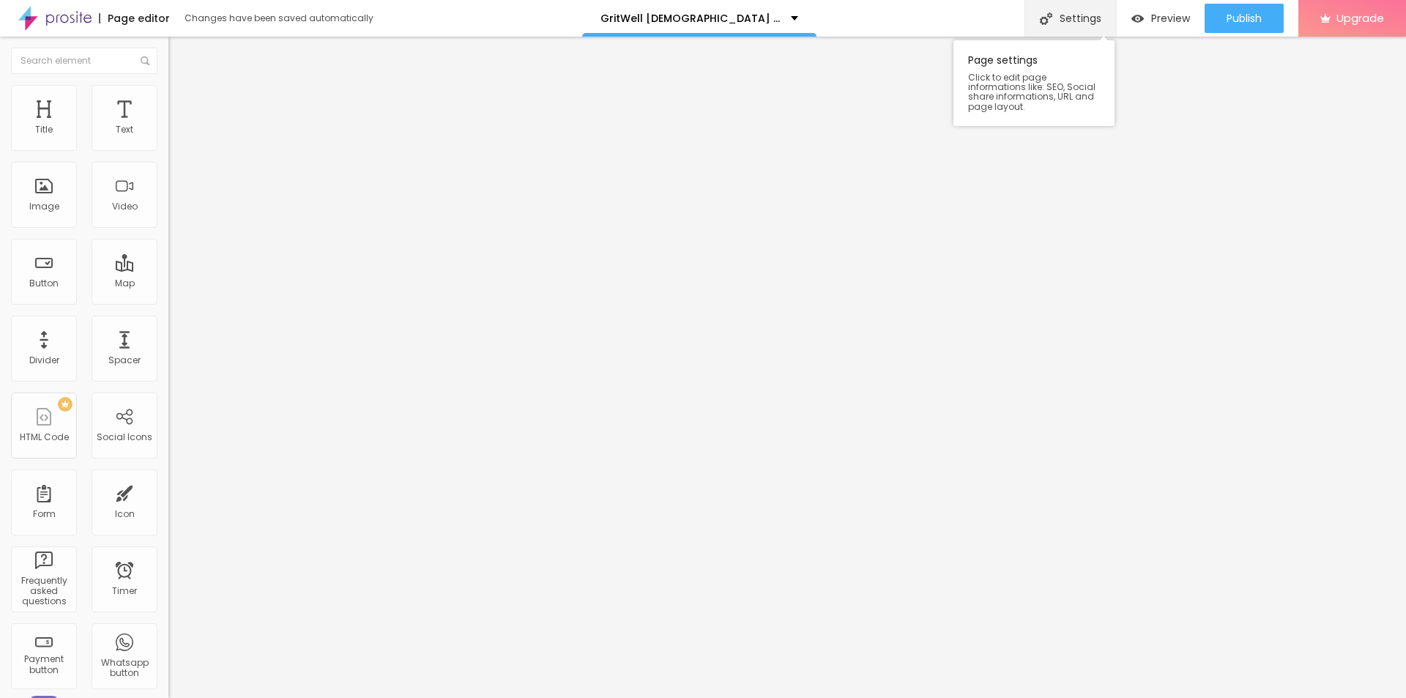
click at [1079, 18] on div "Settings" at bounding box center [1071, 18] width 92 height 37
paste input "GritWell [DEMOGRAPHIC_DATA] Performance"
paste input "Uncovering Reviews, Benefits"
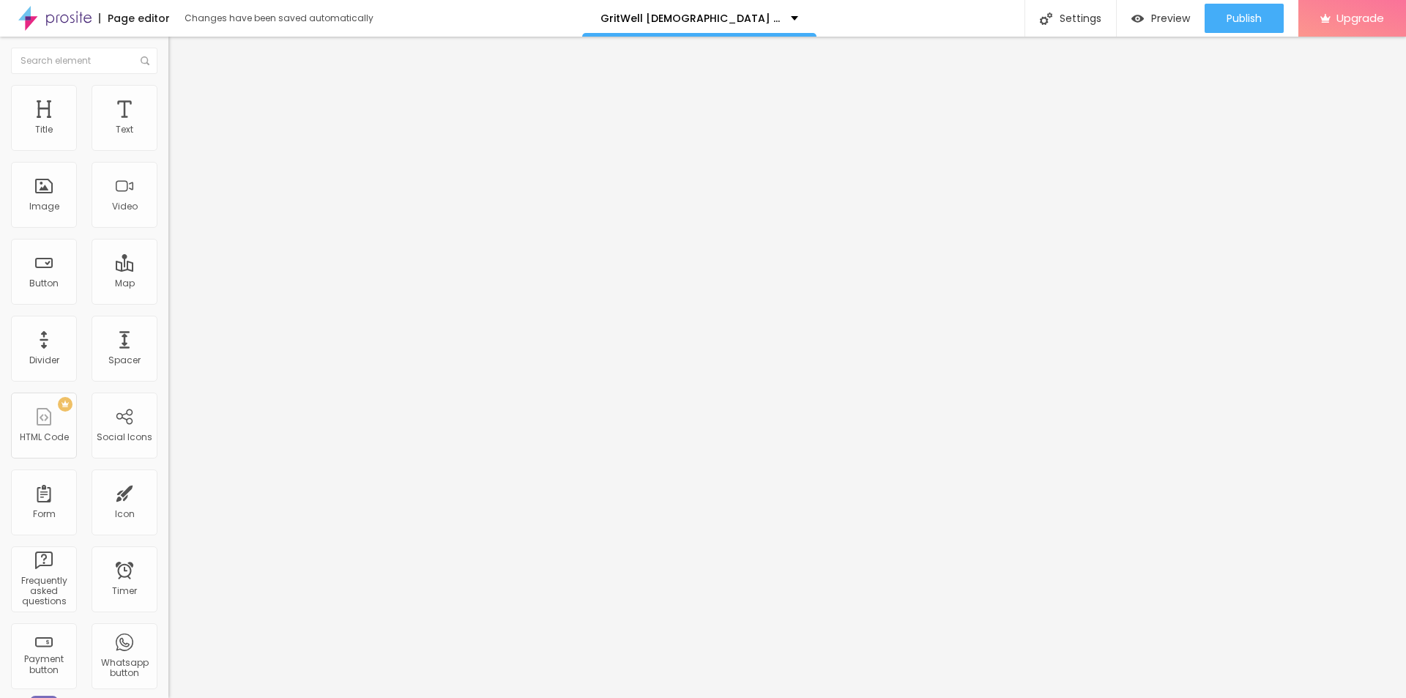
scroll to position [10, 0]
type input "GritWell [DEMOGRAPHIC_DATA] Performance Uncovering Reviews, Benefits?"
paste textarea "GritWell [DEMOGRAPHIC_DATA] Performance is available online and through officia…"
type textarea "GritWell [DEMOGRAPHIC_DATA] Performance is available online and through officia…"
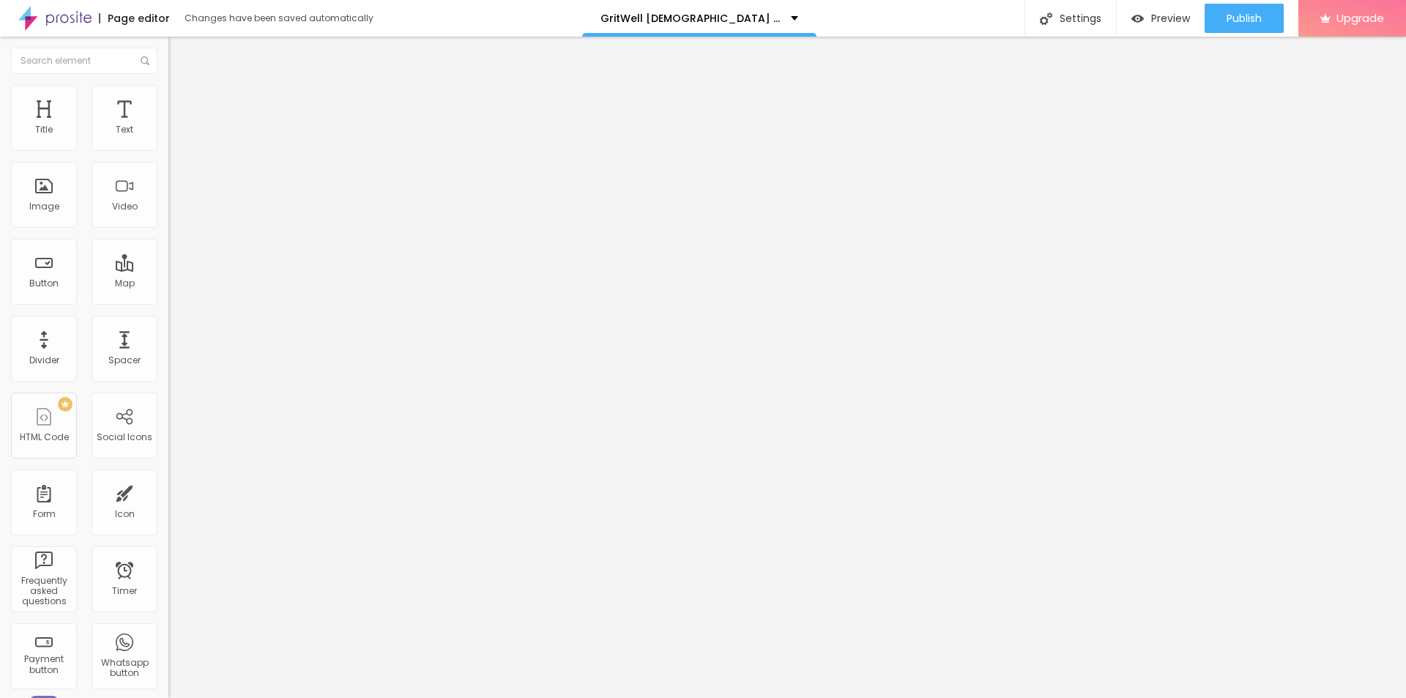
drag, startPoint x: 703, startPoint y: 332, endPoint x: 531, endPoint y: 330, distance: 172.1
paste textarea "GritWell [DEMOGRAPHIC_DATA] Performance"
type textarea "GritWell [DEMOGRAPHIC_DATA] Performance"
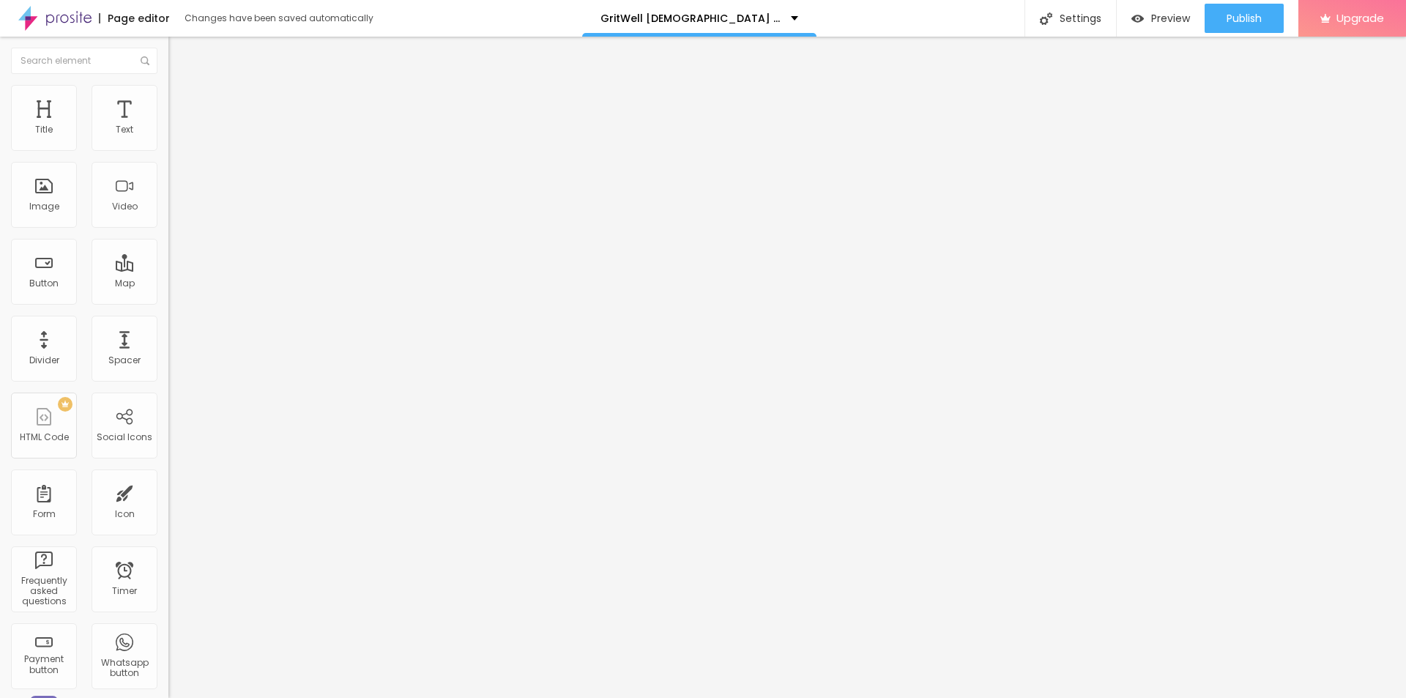
click at [1241, 21] on span "Publish" at bounding box center [1244, 18] width 35 height 12
click at [1159, 100] on link "View page" at bounding box center [1202, 102] width 132 height 10
click at [1090, 15] on div "Settings" at bounding box center [1071, 18] width 92 height 37
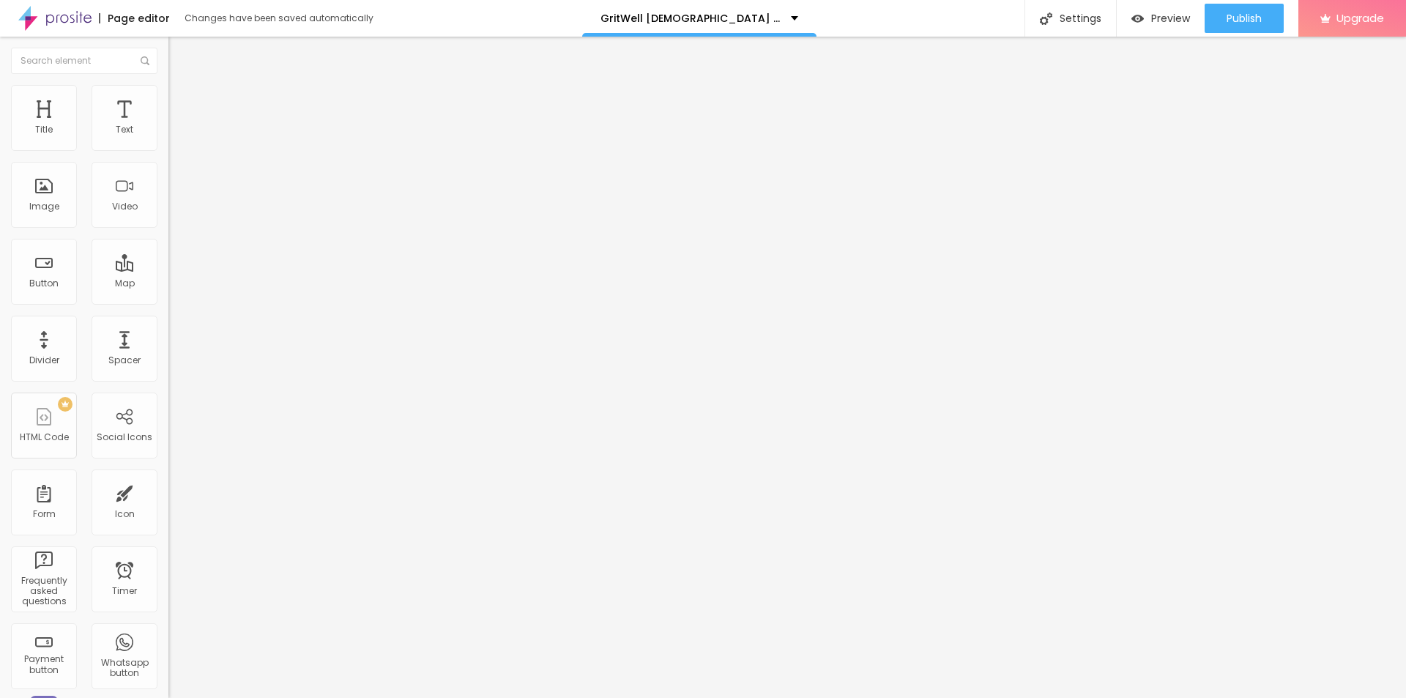
drag, startPoint x: 781, startPoint y: 184, endPoint x: 710, endPoint y: 179, distance: 71.2
type input "GritWell [DEMOGRAPHIC_DATA] Performance us"
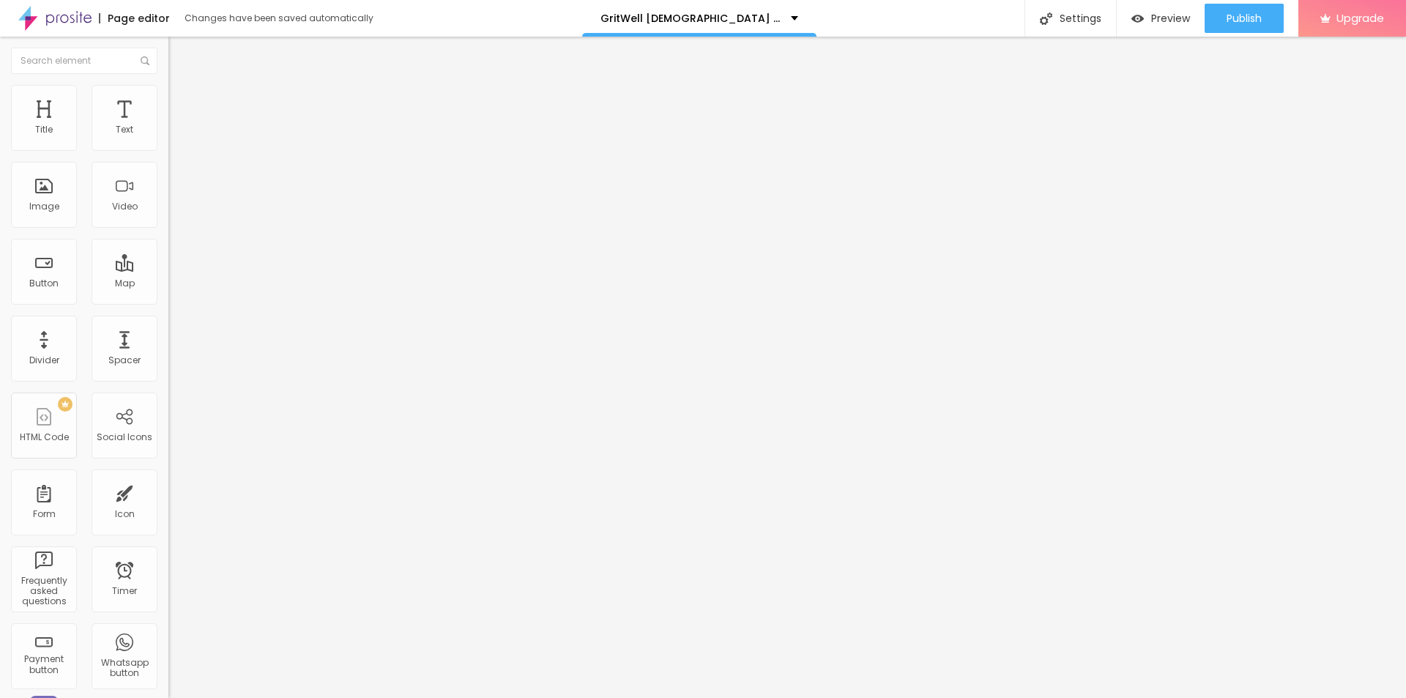
drag, startPoint x: 816, startPoint y: 250, endPoint x: 722, endPoint y: 253, distance: 93.8
type input "/gritwell-[DEMOGRAPHIC_DATA]-performance-us"
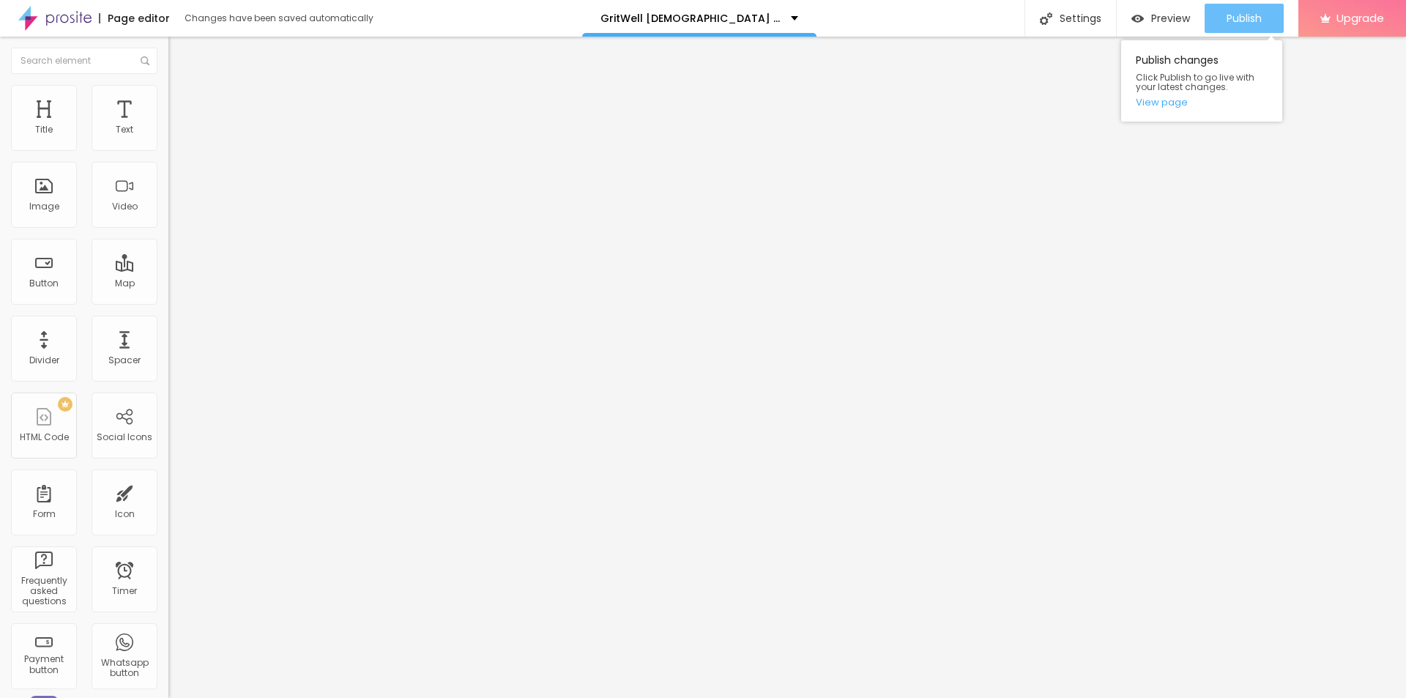
click at [1232, 15] on span "Publish" at bounding box center [1244, 18] width 35 height 12
click at [1158, 102] on link "View page" at bounding box center [1202, 102] width 132 height 10
